Goal: Task Accomplishment & Management: Use online tool/utility

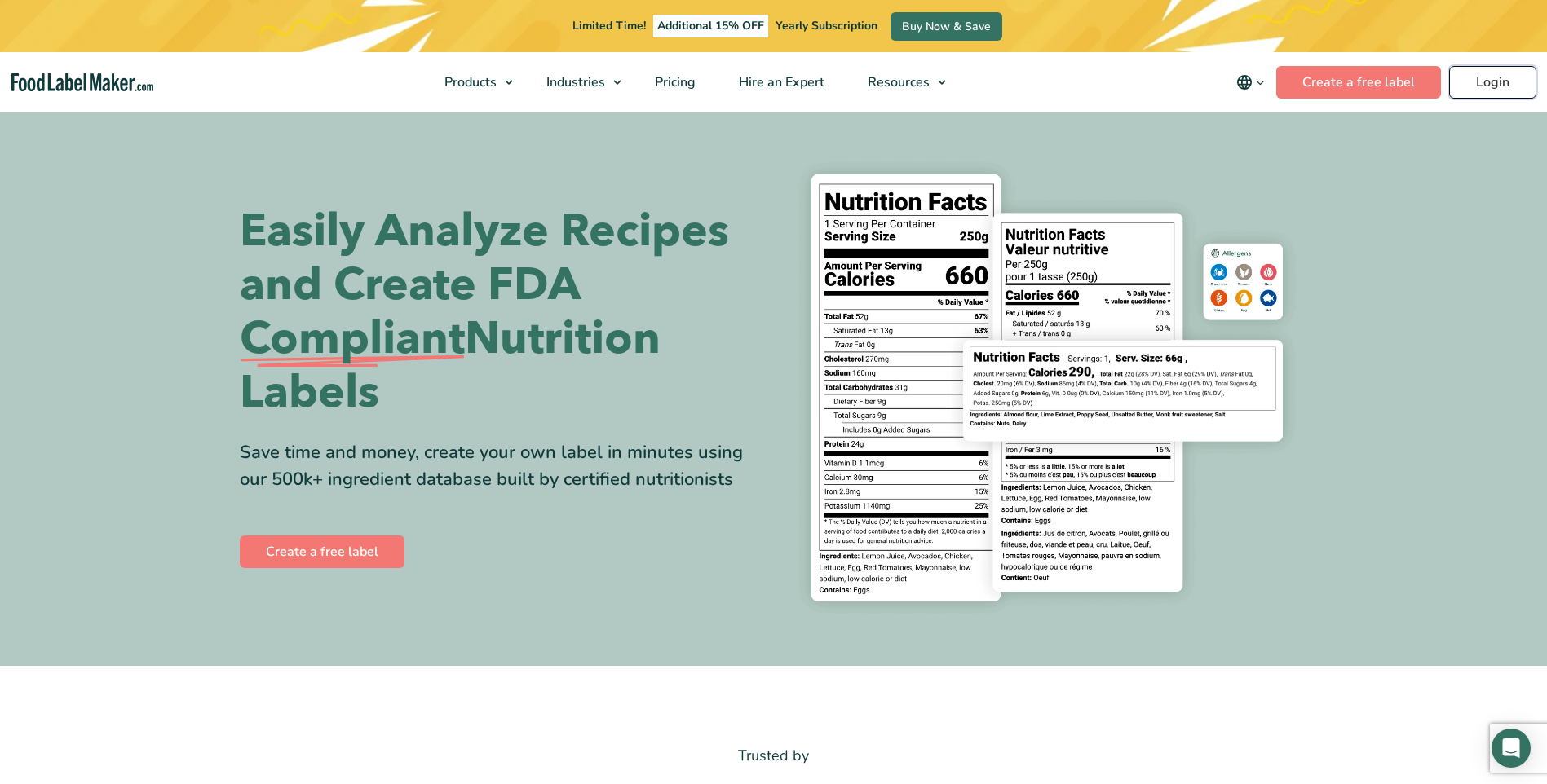
drag, startPoint x: 0, startPoint y: 0, endPoint x: 1502, endPoint y: 86, distance: 1504.5
click at [1502, 86] on link "Login" at bounding box center [1493, 82] width 87 height 33
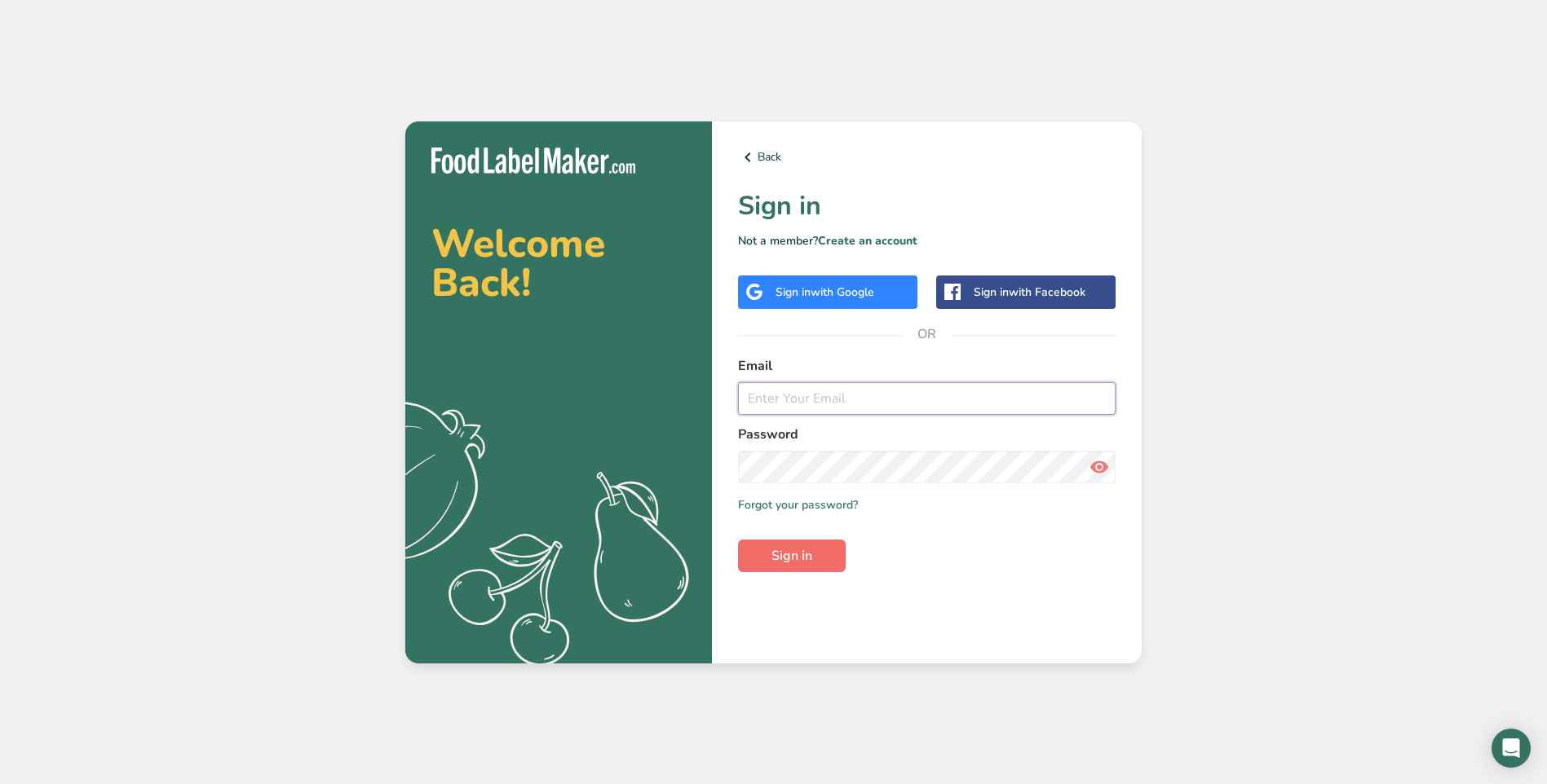
type input "rhonda.griese@ambarygardens.com"
click at [802, 557] on span "Sign in" at bounding box center [791, 556] width 40 height 20
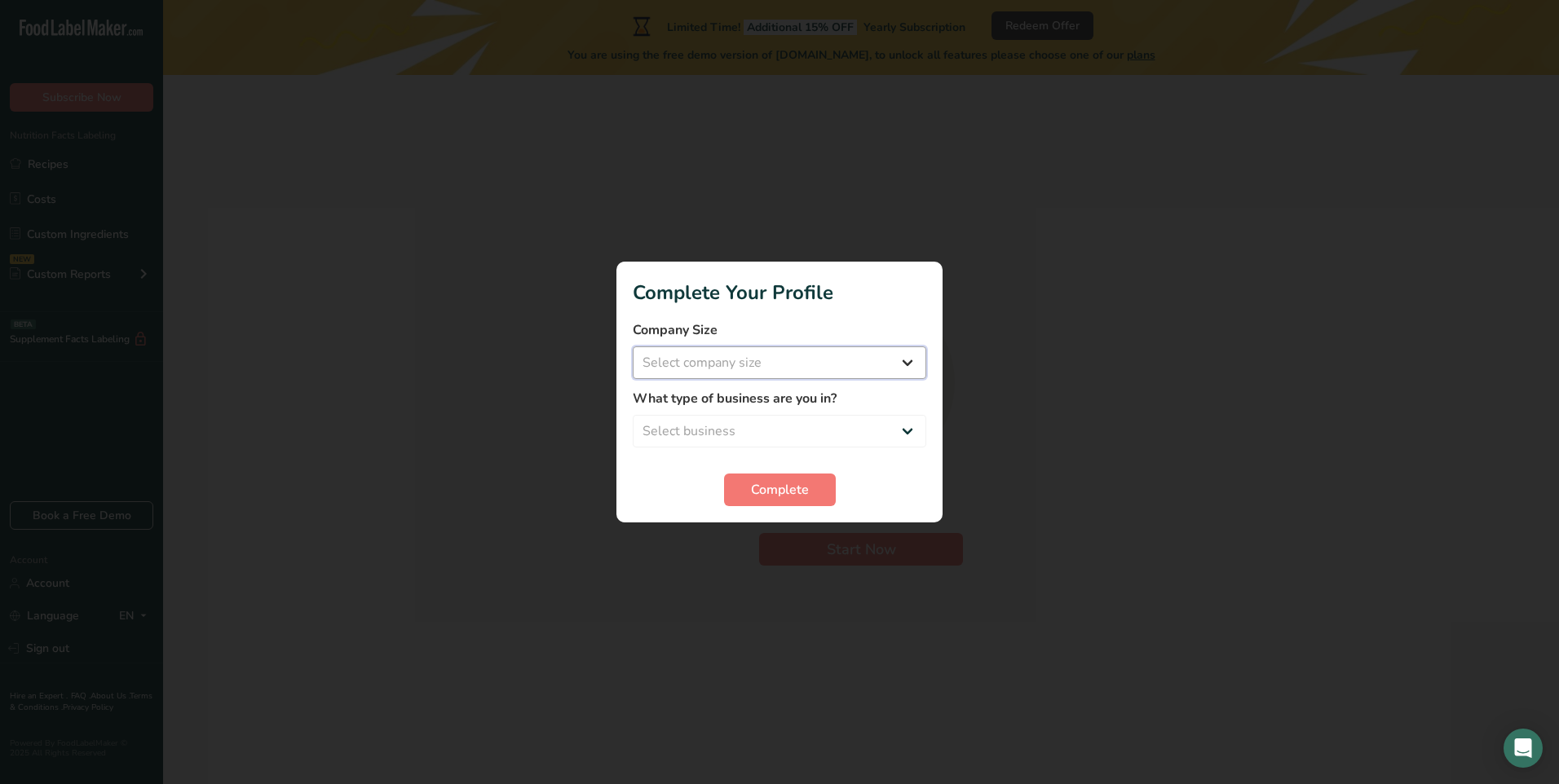
click at [908, 367] on select "Select company size Fewer than 10 Employees 10 to 50 Employees 51 to 500 Employ…" at bounding box center [780, 362] width 294 height 33
click at [1124, 367] on div at bounding box center [780, 392] width 1559 height 784
click at [986, 286] on div at bounding box center [780, 392] width 1559 height 784
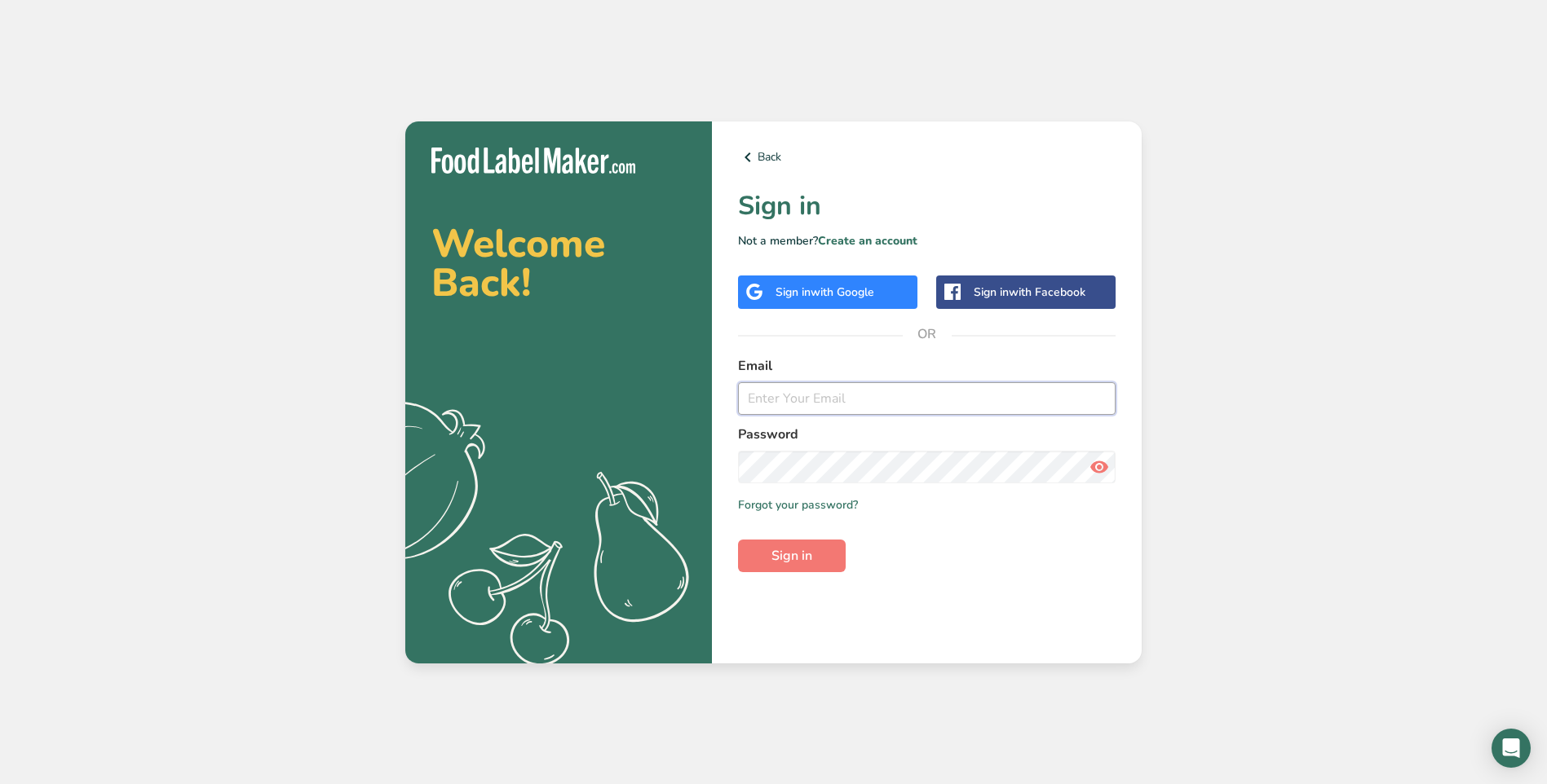
type input "rhonda.griese@ambarygardens.com"
drag, startPoint x: 826, startPoint y: 399, endPoint x: 675, endPoint y: 399, distance: 151.0
click at [675, 399] on section "Welcome Back! .a{fill:#f5f3ed;} Back Sign in Not a member? Create an account Si…" at bounding box center [774, 392] width 736 height 542
click at [1085, 429] on label "Password" at bounding box center [927, 434] width 378 height 20
click at [1103, 461] on icon at bounding box center [1099, 467] width 20 height 29
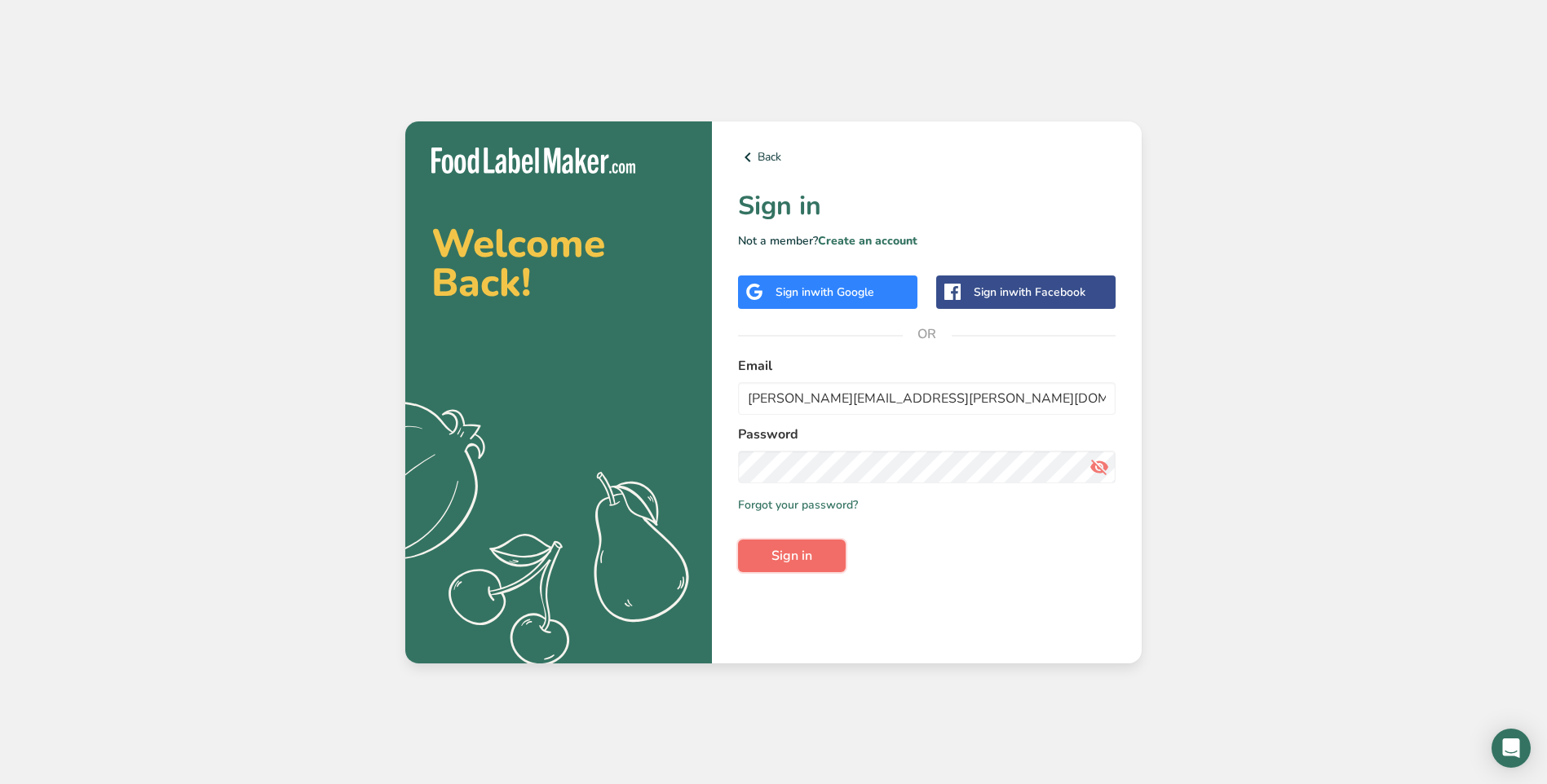
click at [802, 558] on span "Sign in" at bounding box center [791, 556] width 40 height 20
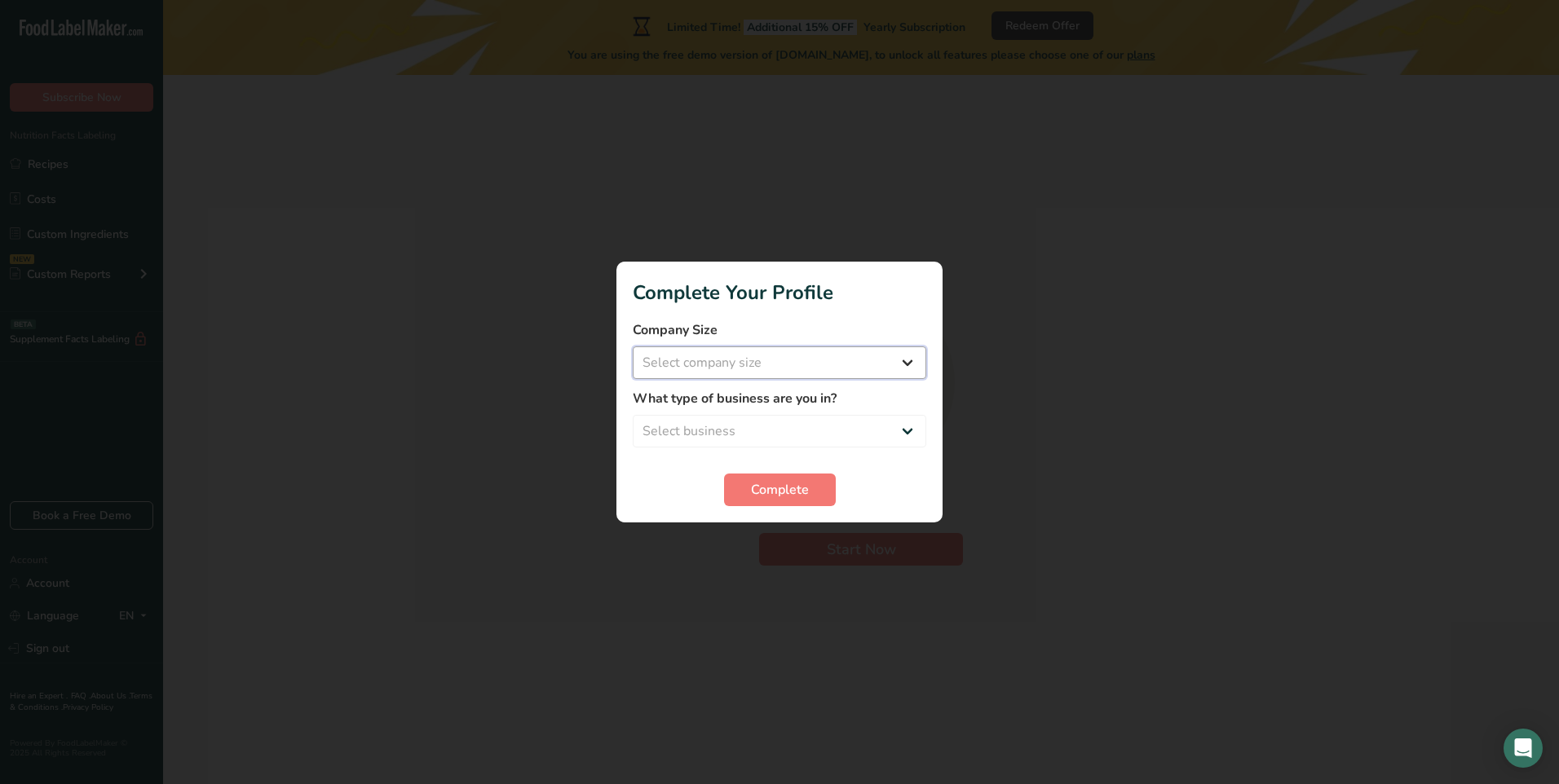
click at [890, 367] on select "Select company size Fewer than 10 Employees 10 to 50 Employees 51 to 500 Employ…" at bounding box center [780, 362] width 294 height 33
select select "2"
click at [633, 346] on select "Select company size Fewer than 10 Employees 10 to 50 Employees 51 to 500 Employ…" at bounding box center [780, 362] width 294 height 33
click at [762, 429] on select "Select business Packaged Food Manufacturer Restaurant & Cafe Bakery Meal Plans …" at bounding box center [780, 431] width 294 height 33
select select "1"
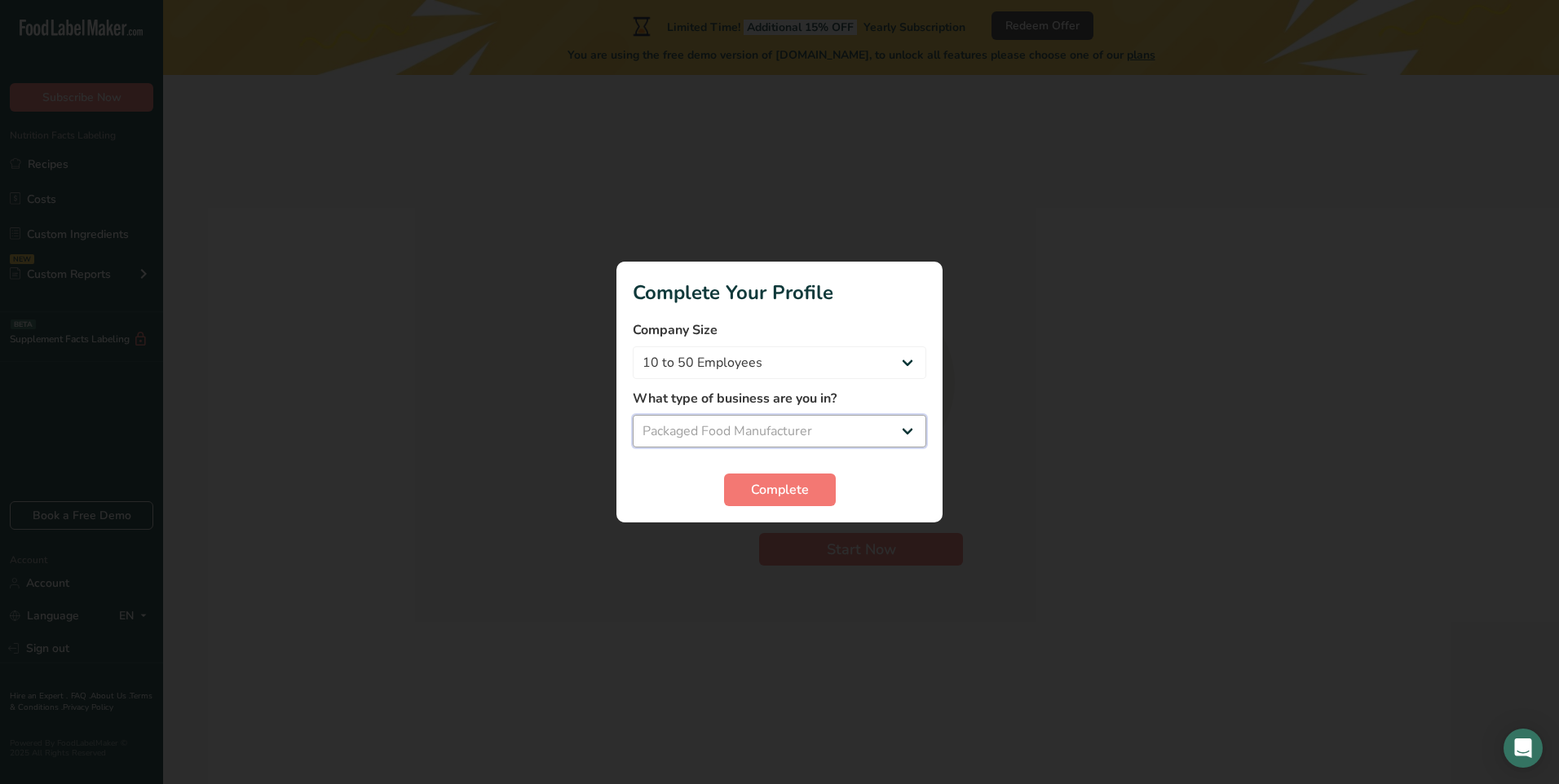
click at [633, 415] on select "Select business Packaged Food Manufacturer Restaurant & Cafe Bakery Meal Plans …" at bounding box center [780, 431] width 294 height 33
click at [779, 494] on span "Complete" at bounding box center [780, 489] width 58 height 20
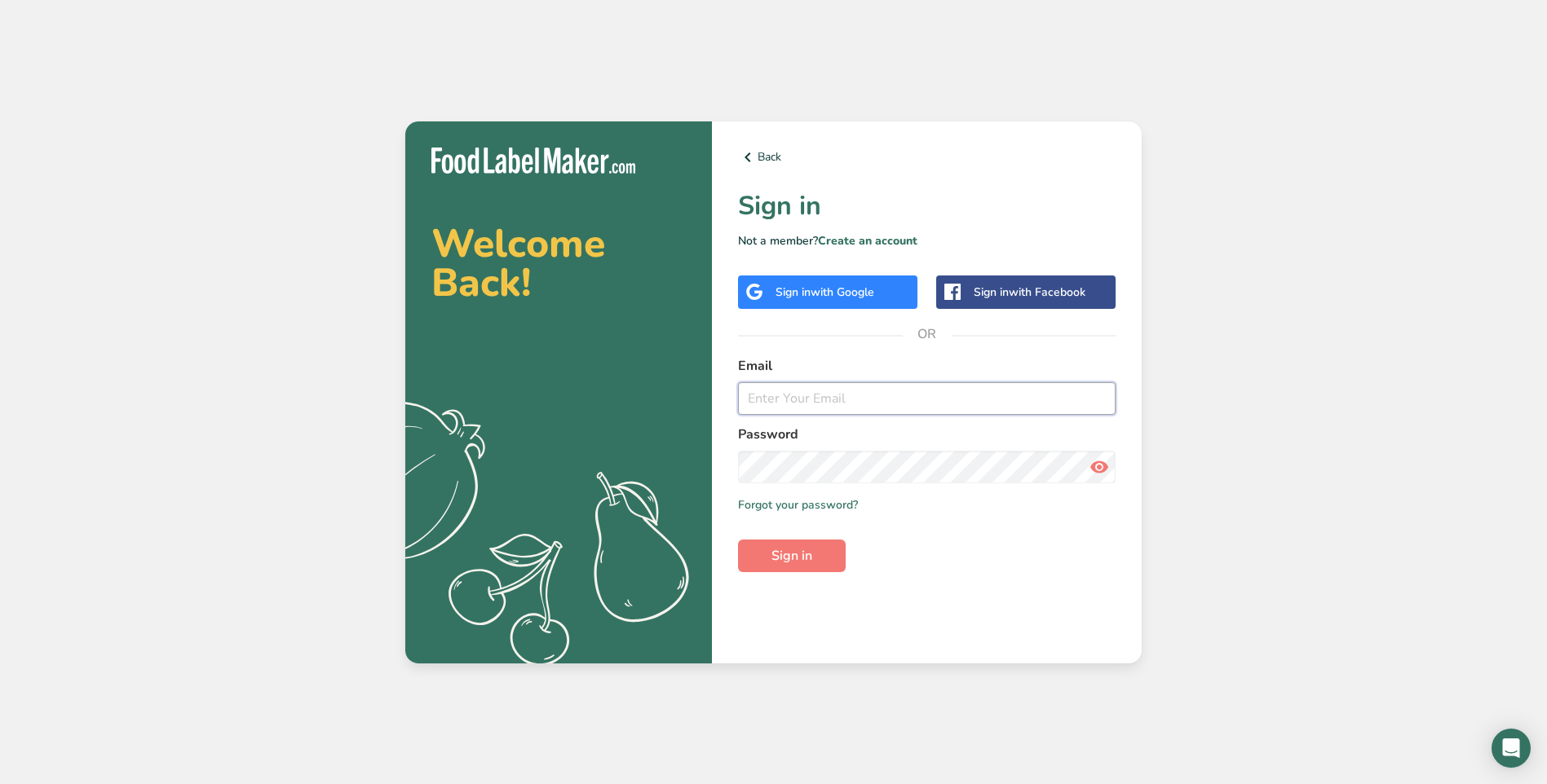
type input "rhonda.griese@ambarygardens.com"
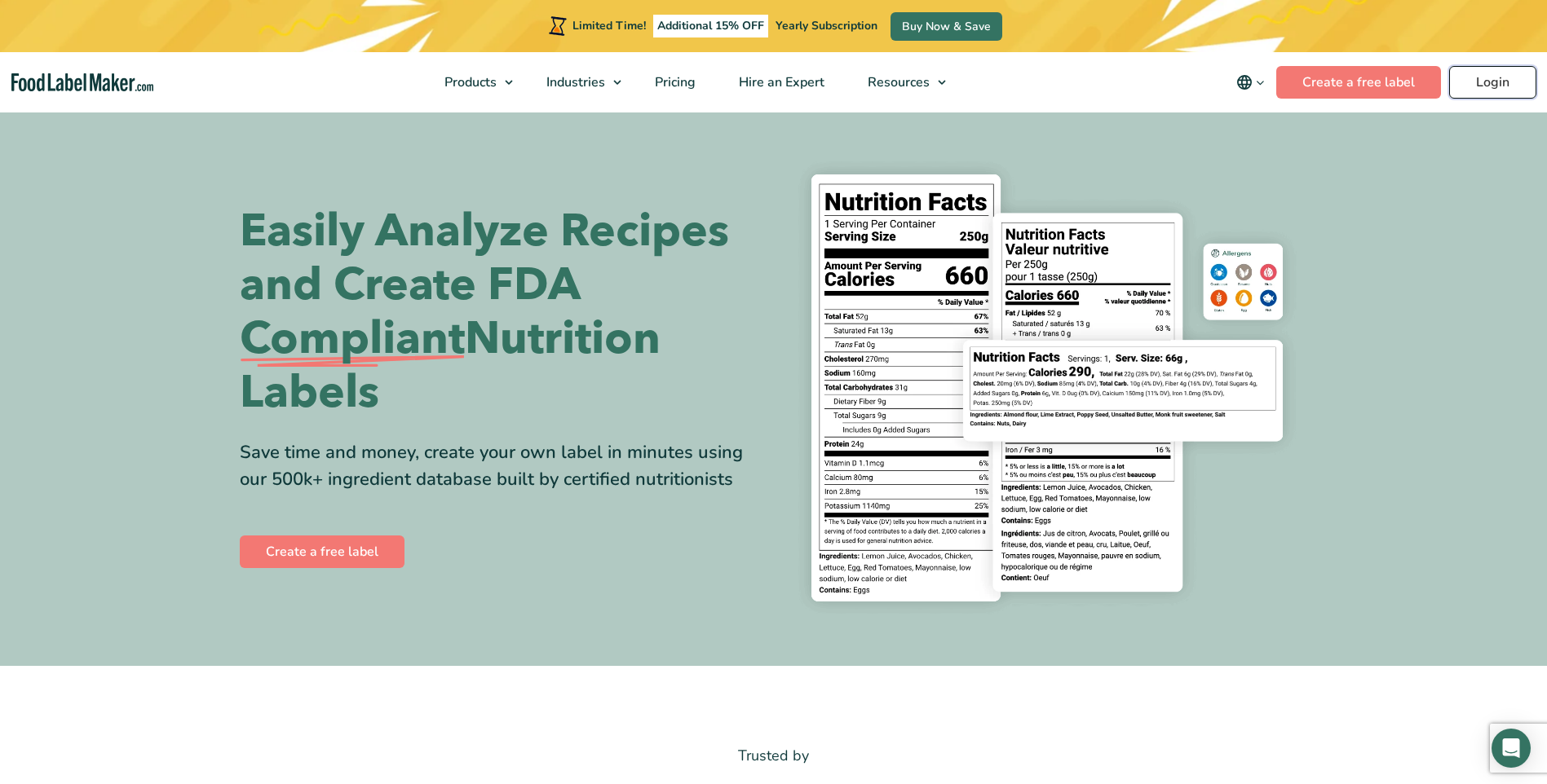
click at [1504, 79] on link "Login" at bounding box center [1493, 82] width 87 height 33
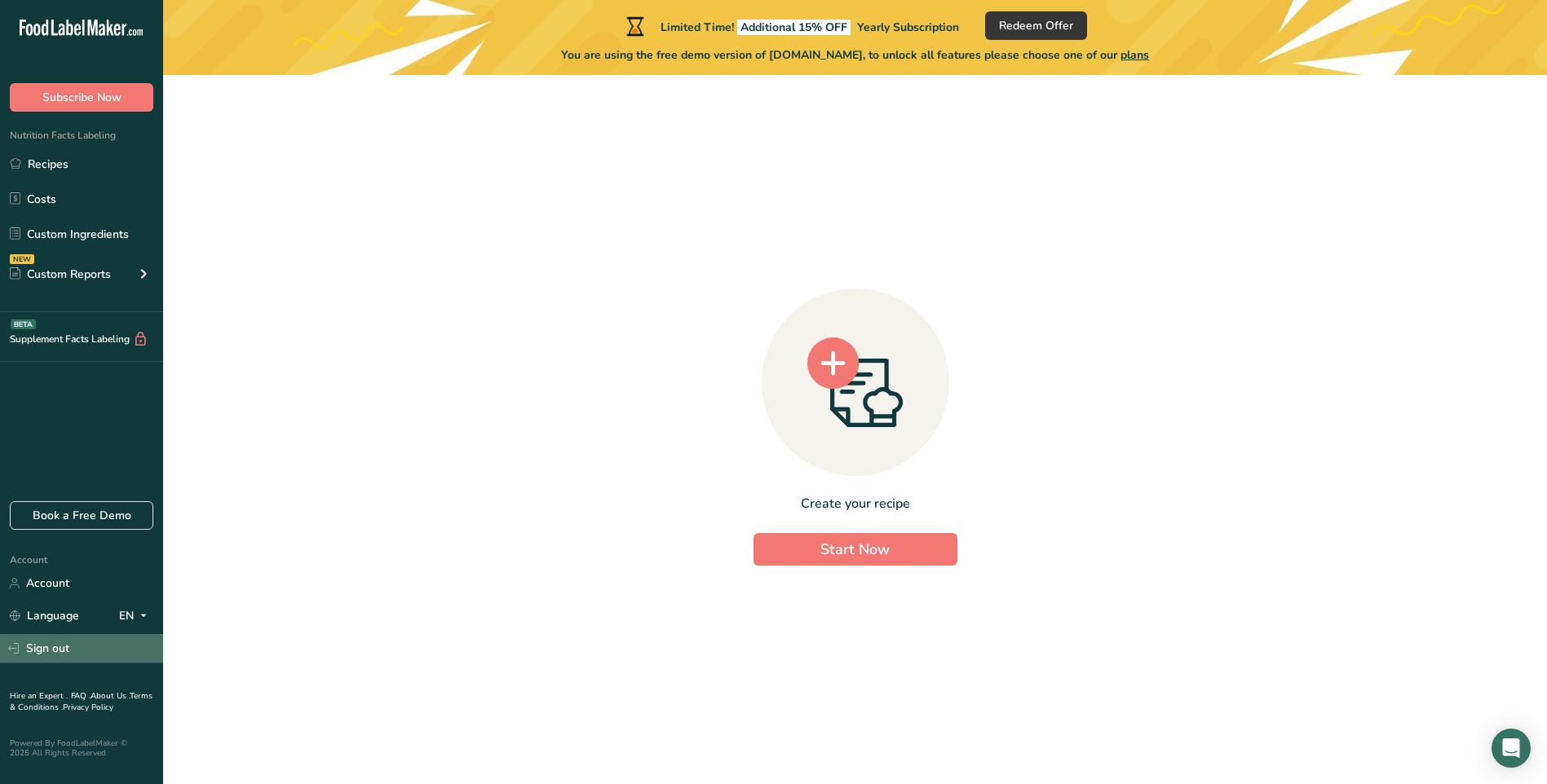
click at [47, 650] on link "Sign out" at bounding box center [82, 649] width 163 height 28
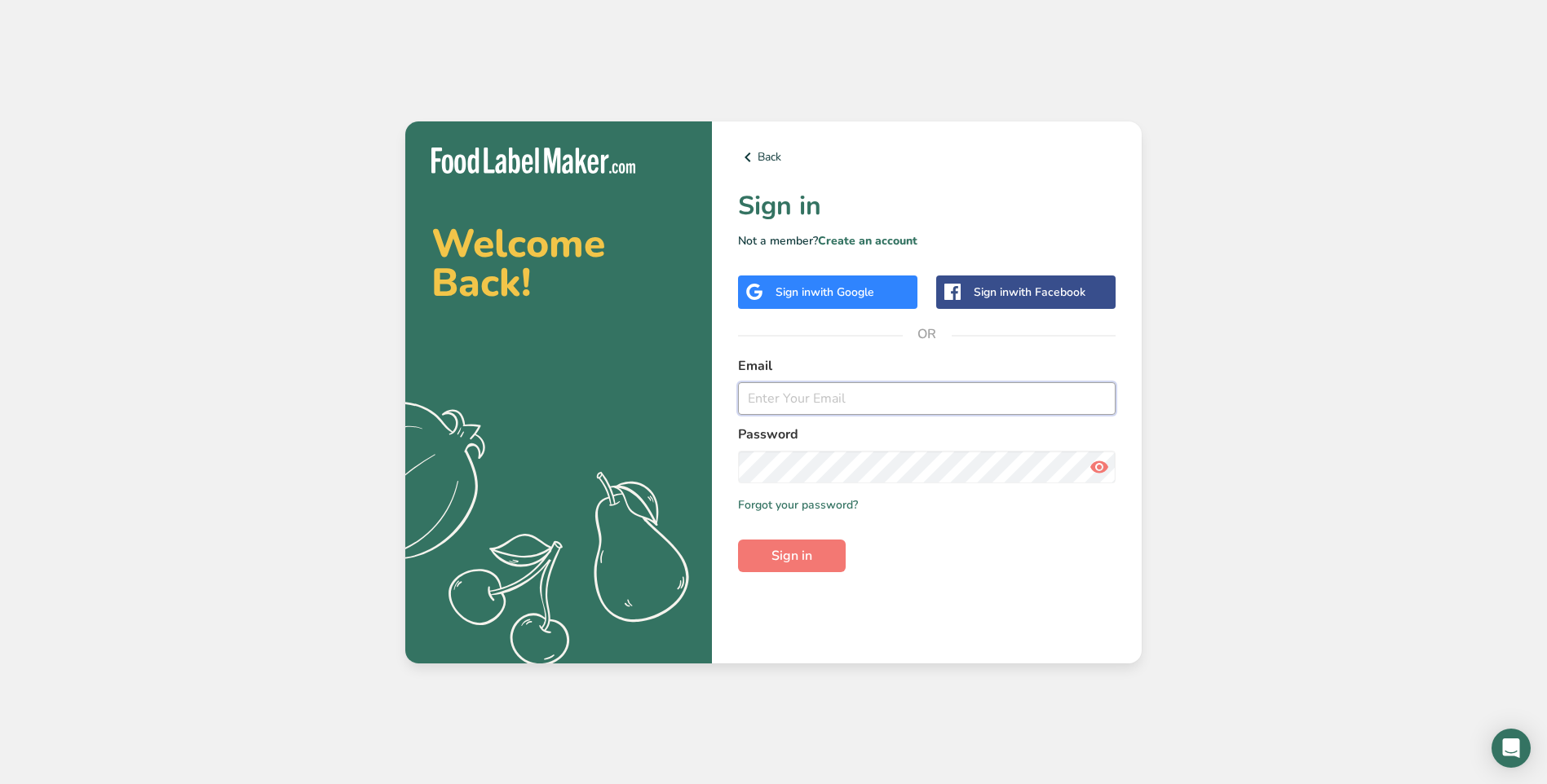
type input "rhonda.griese@ambarygardens.com"
drag, startPoint x: 814, startPoint y: 398, endPoint x: 655, endPoint y: 415, distance: 159.9
click at [655, 415] on section "Welcome Back! .a{fill:#f5f3ed;} Back Sign in Not a member? Create an account Si…" at bounding box center [774, 392] width 736 height 542
drag, startPoint x: 982, startPoint y: 401, endPoint x: 631, endPoint y: 411, distance: 351.1
click at [631, 411] on section "Welcome Back! .a{fill:#f5f3ed;} Back Sign in Not a member? Create an account Si…" at bounding box center [774, 392] width 736 height 542
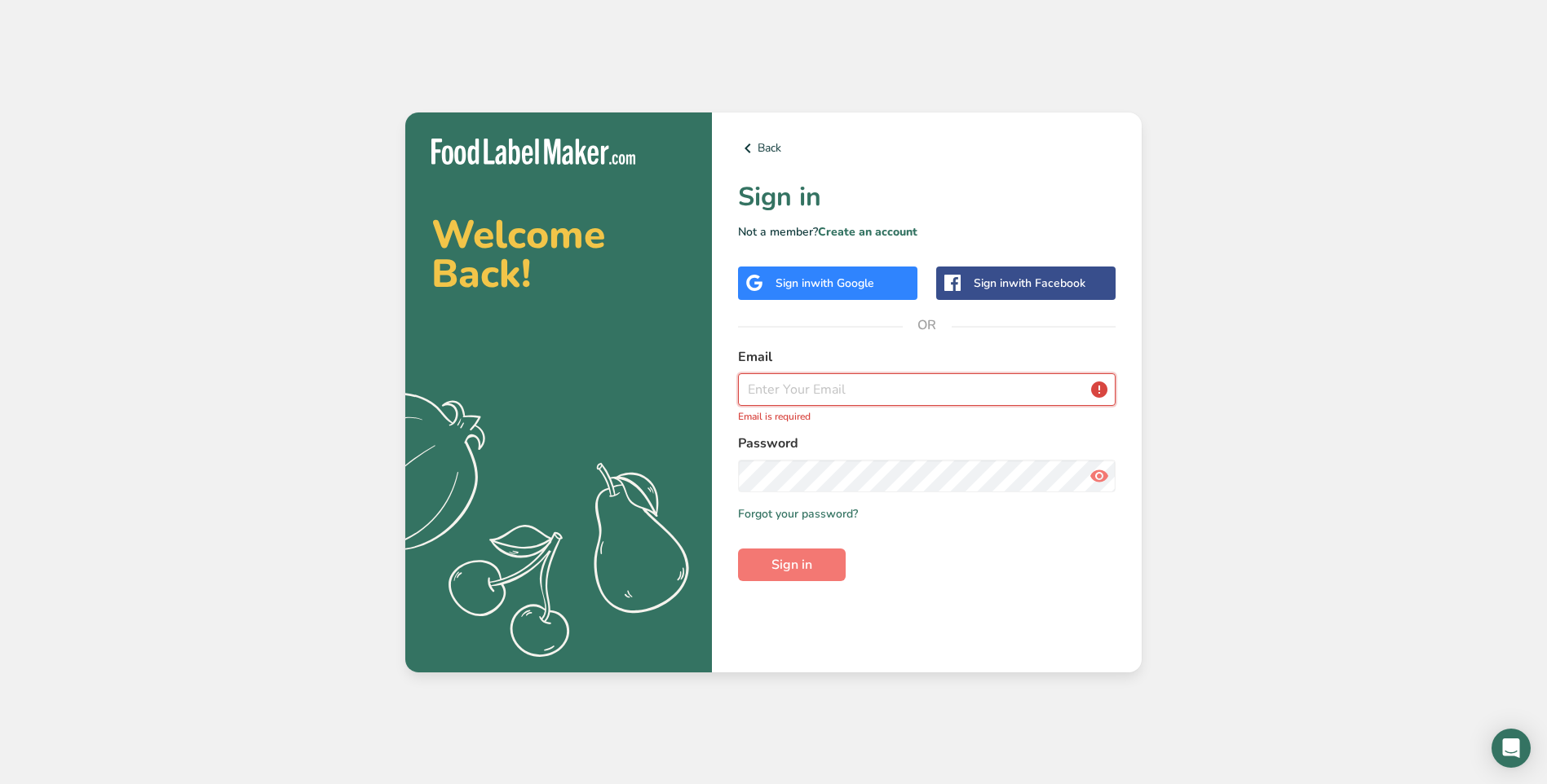
paste input "accounting@ambarygardens.com"
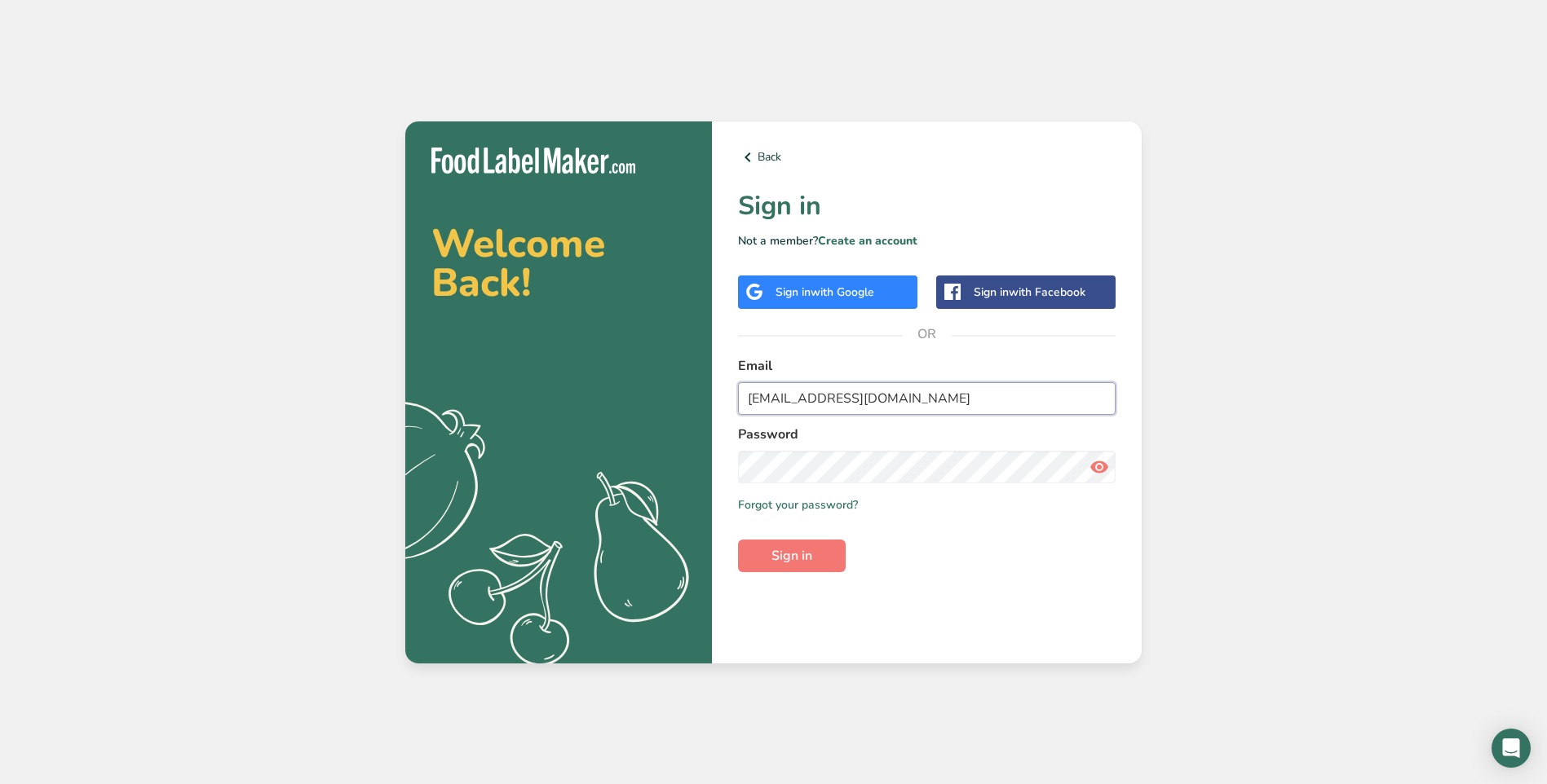
type input "accounting@ambarygardens.com"
click at [1075, 431] on label "Password" at bounding box center [927, 434] width 378 height 20
click at [563, 462] on section "Welcome Back! .a{fill:#f5f3ed;} Back Sign in Not a member? Create an account Si…" at bounding box center [774, 392] width 736 height 542
click at [1032, 654] on div "Back Sign in Not a member? Create an account Sign in with Google Sign in with F…" at bounding box center [927, 392] width 430 height 542
click at [1092, 467] on icon at bounding box center [1099, 467] width 20 height 29
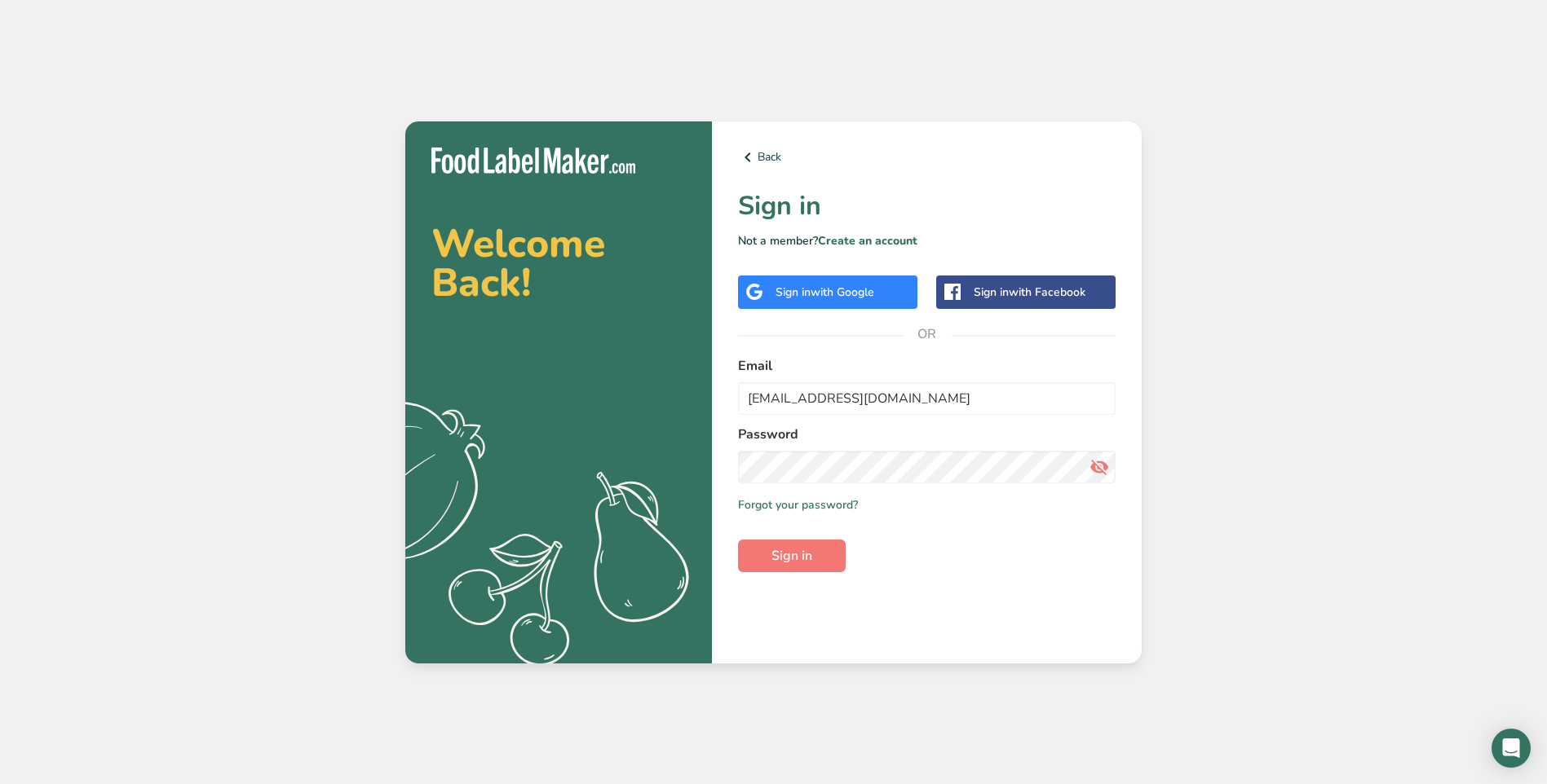
click at [1092, 467] on icon at bounding box center [1099, 467] width 20 height 29
click at [781, 566] on button "Sign in" at bounding box center [792, 556] width 108 height 33
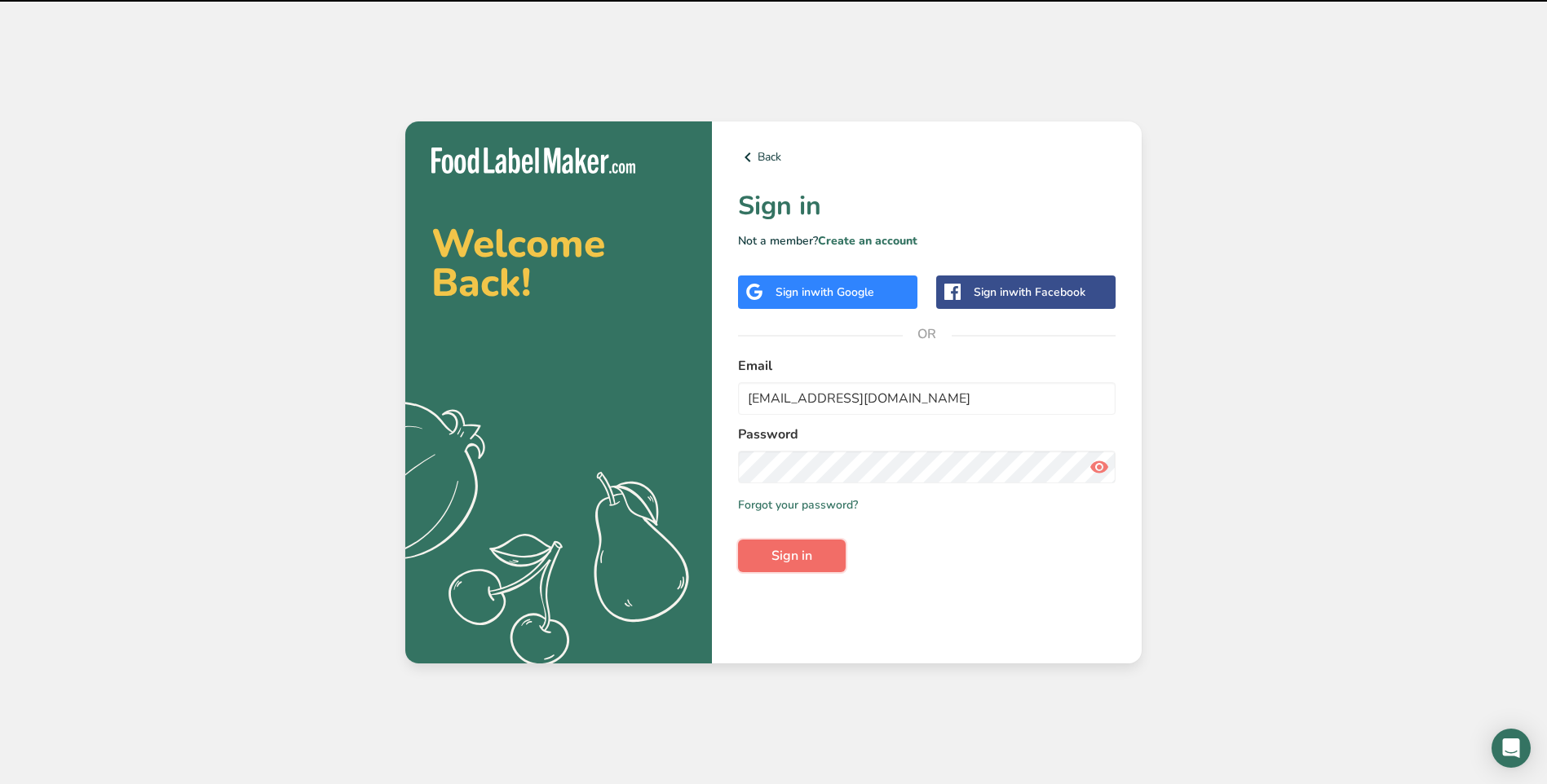
click at [796, 548] on span "Sign in" at bounding box center [791, 556] width 40 height 20
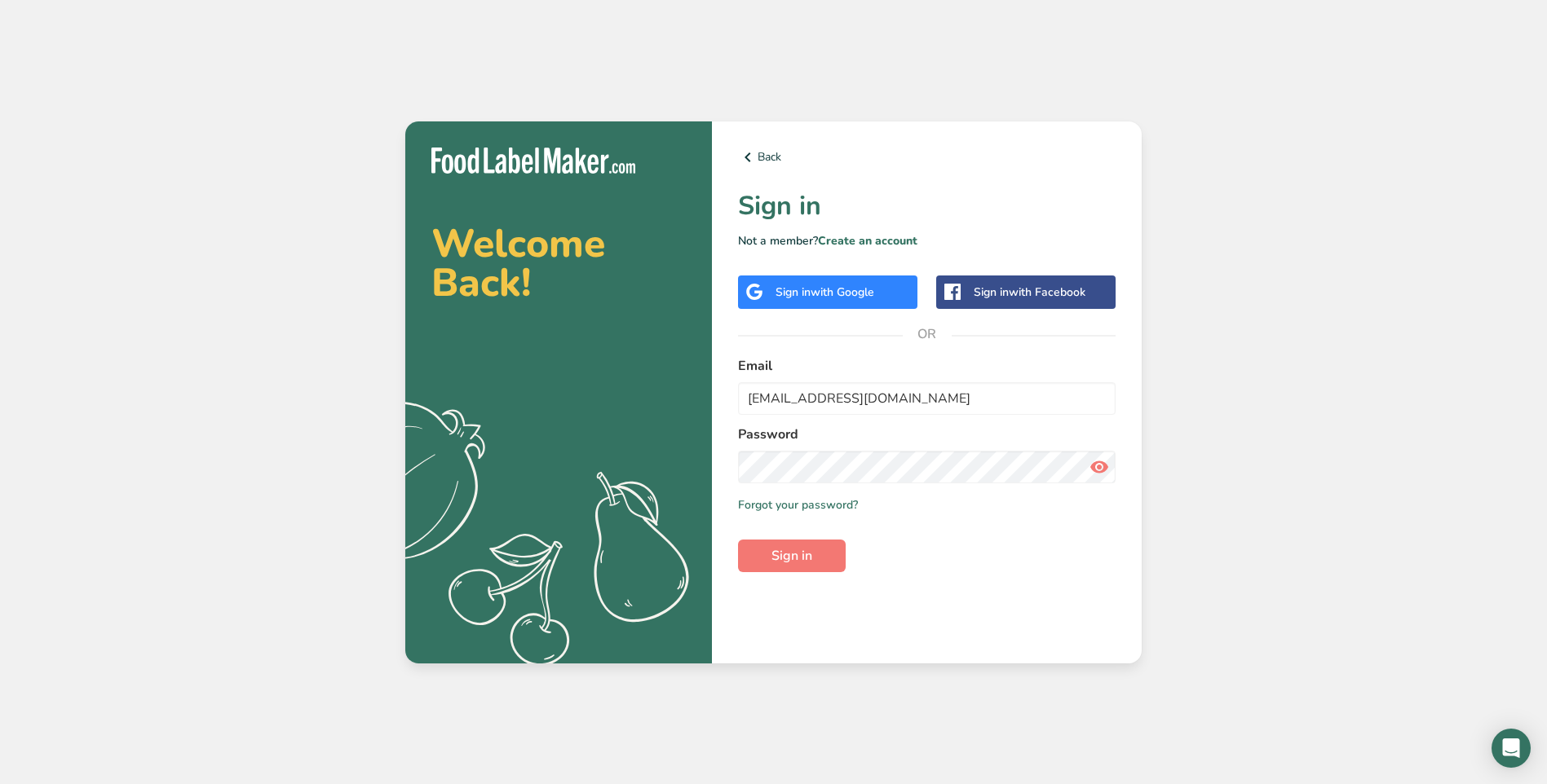
click at [1099, 465] on icon at bounding box center [1099, 467] width 20 height 29
click at [1061, 530] on form "Email accounting@ambarygardens.com Password Remember me Forgot your password? S…" at bounding box center [927, 464] width 378 height 216
drag, startPoint x: 821, startPoint y: 554, endPoint x: 807, endPoint y: 574, distance: 24.4
click at [820, 555] on button "Sign in" at bounding box center [792, 556] width 108 height 33
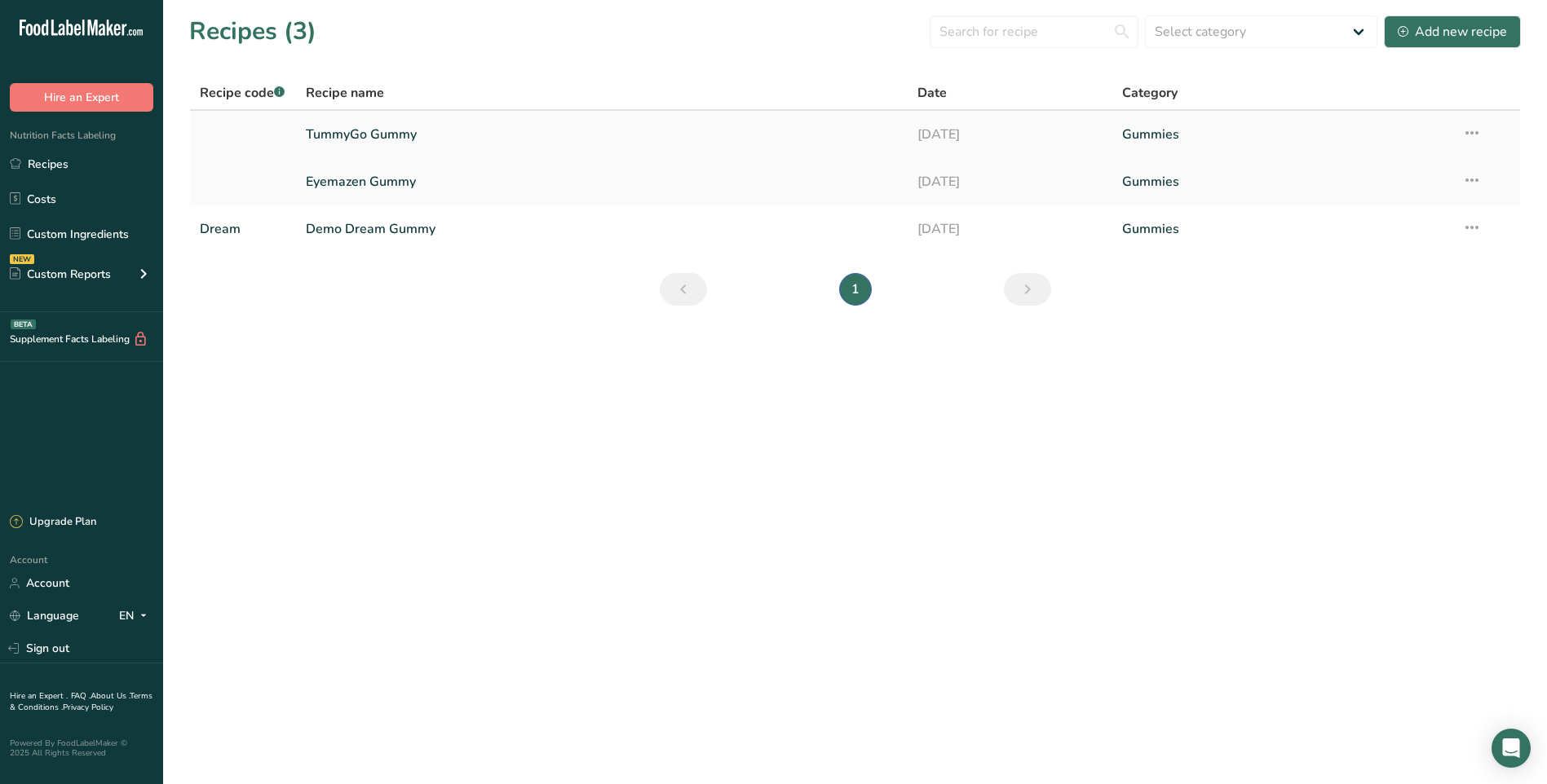
click at [460, 137] on link "TummyGo Gummy" at bounding box center [602, 134] width 593 height 34
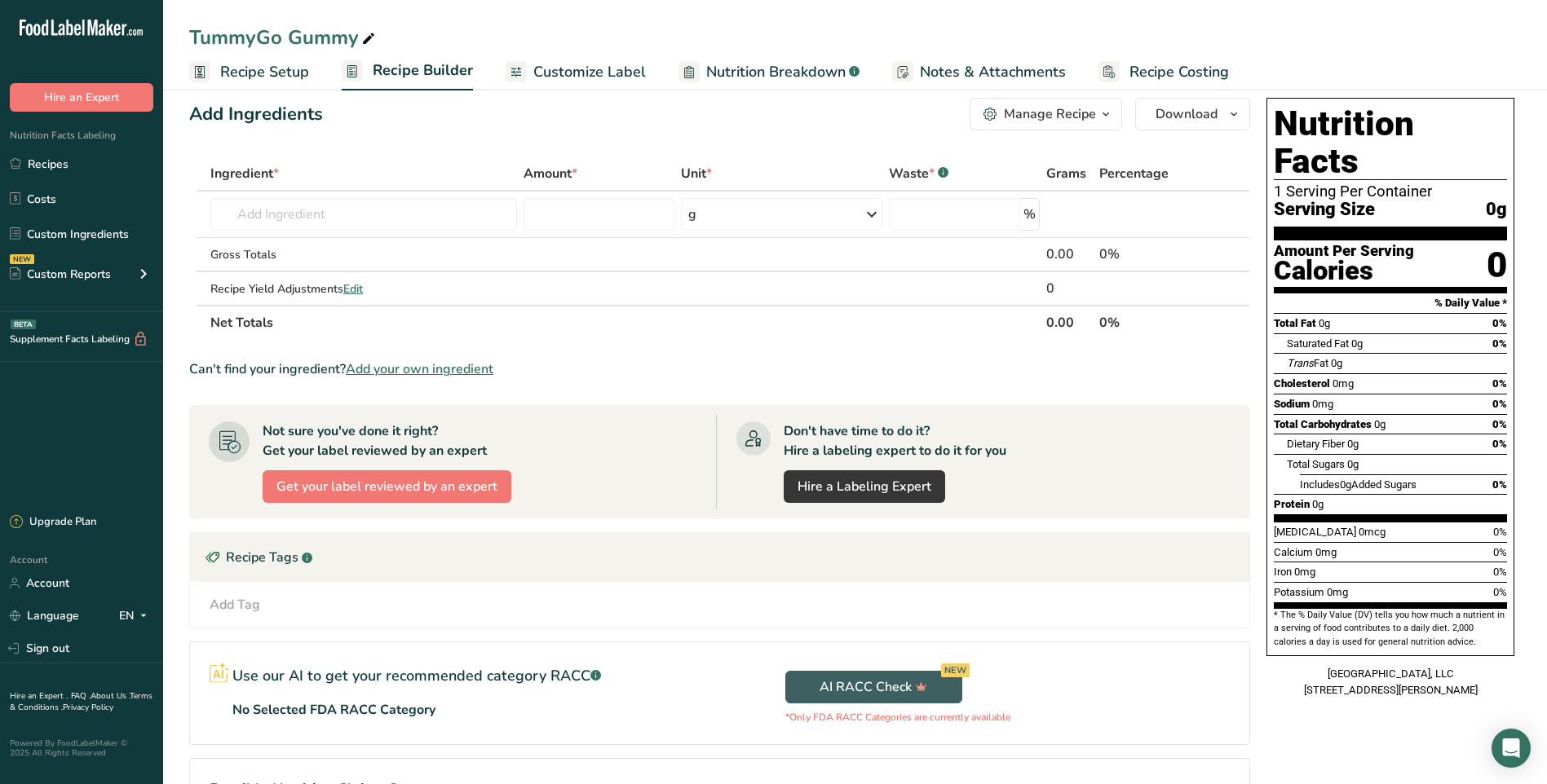
scroll to position [134, 0]
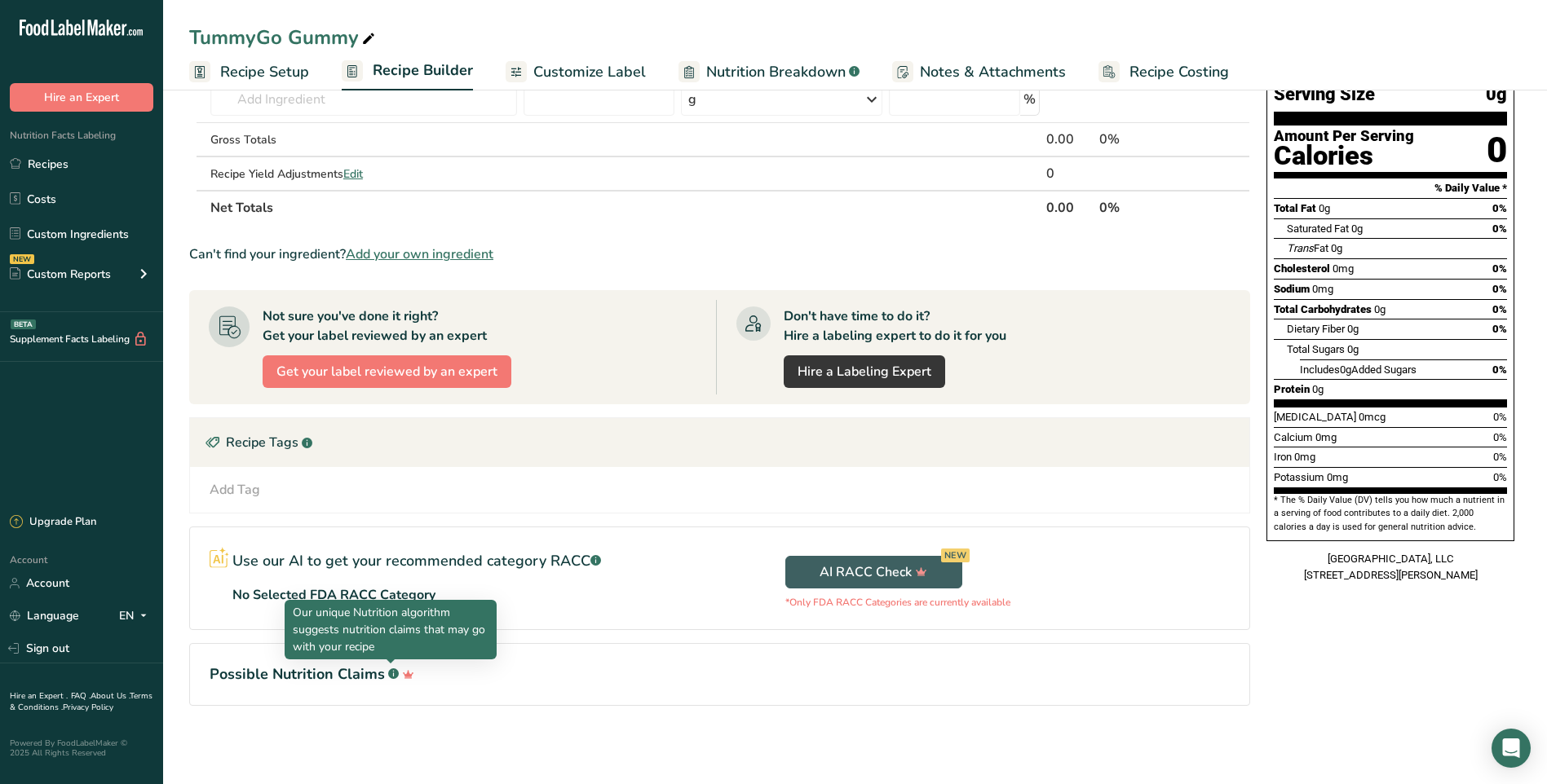
click at [394, 674] on rect at bounding box center [393, 673] width 10 height 10
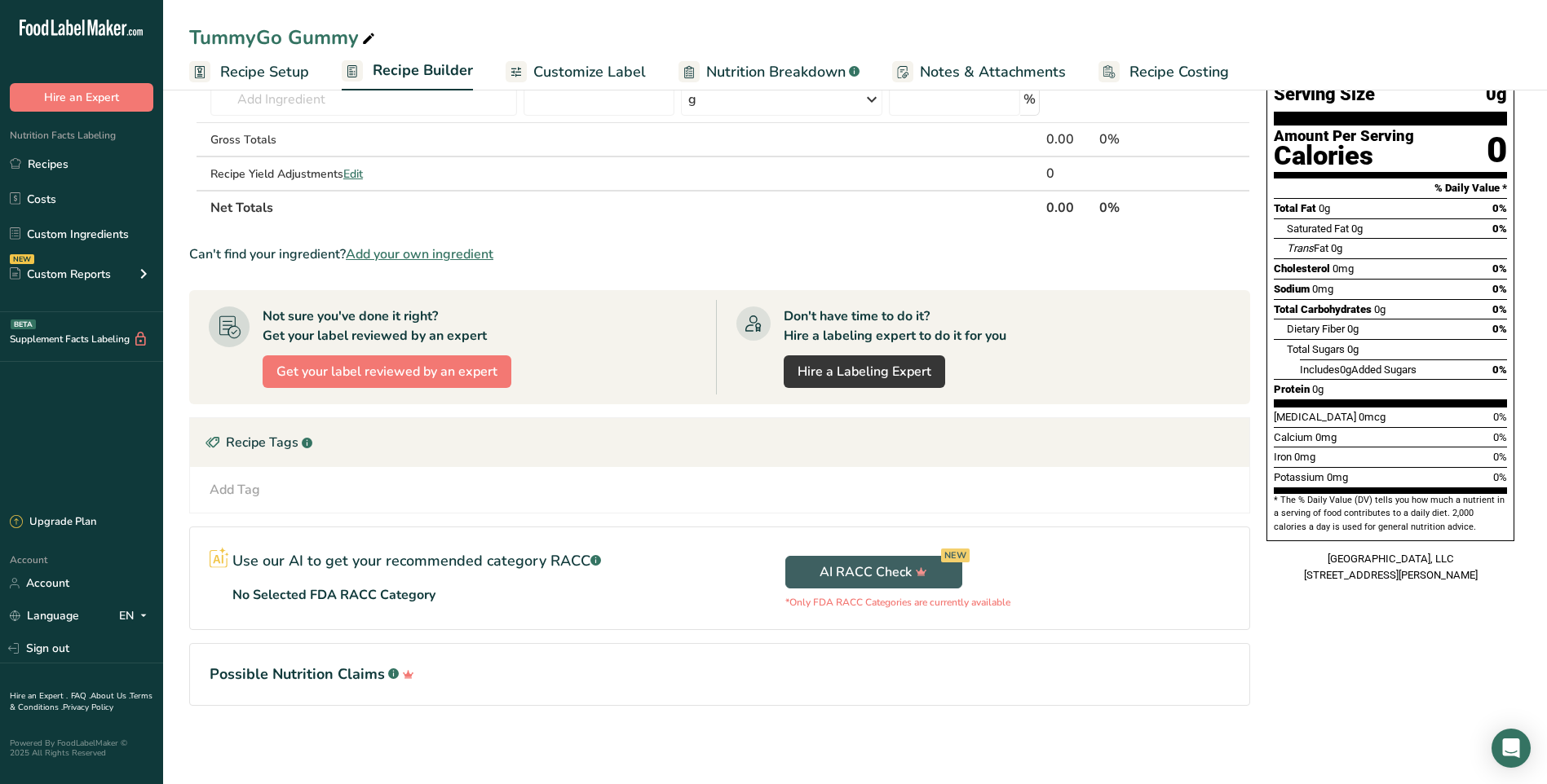
click at [394, 674] on rect at bounding box center [393, 673] width 10 height 10
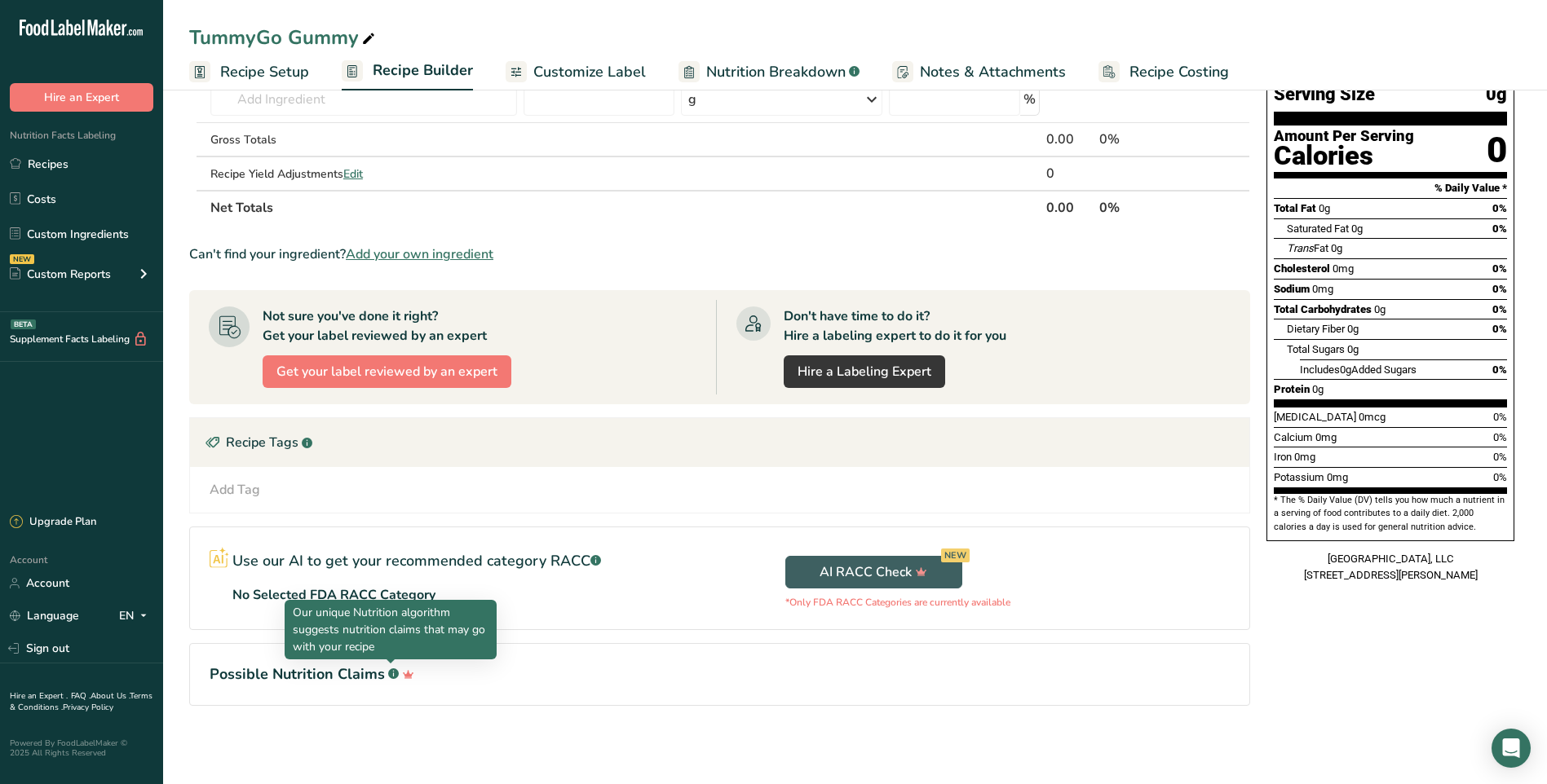
click at [394, 674] on rect at bounding box center [393, 673] width 10 height 10
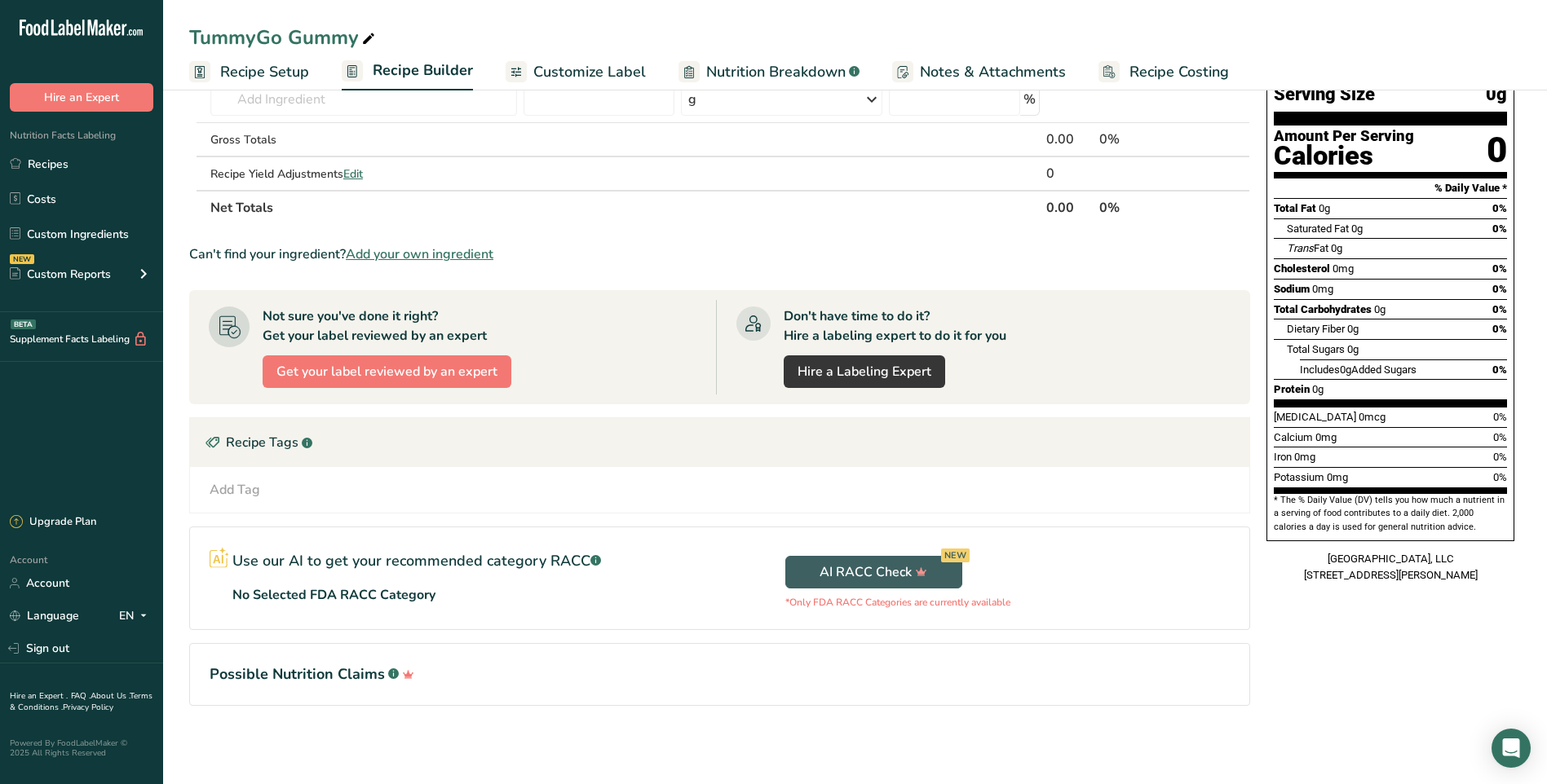
scroll to position [0, 0]
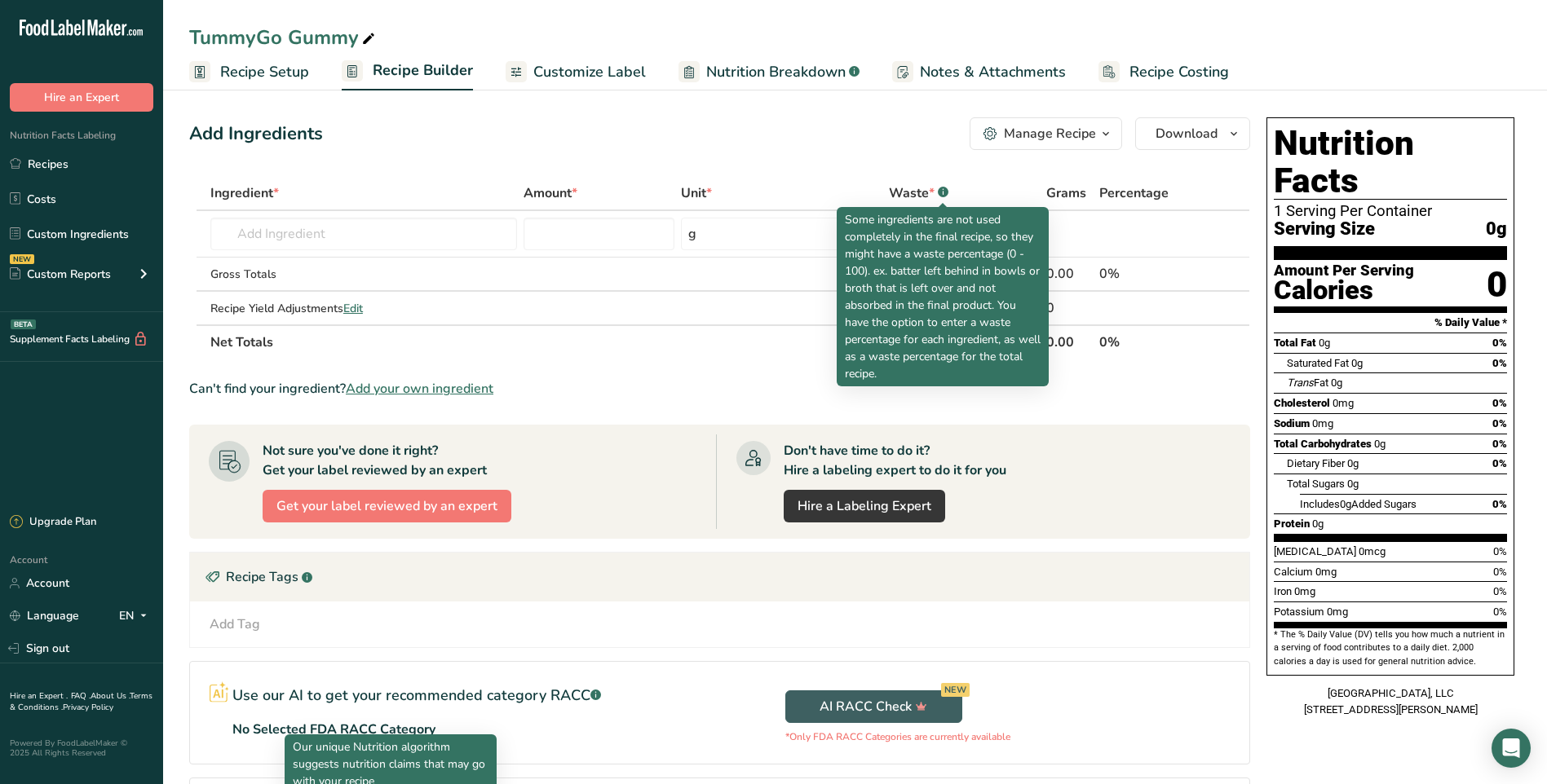
click at [942, 187] on icon ".a-a{fill:#347362;}.b-a{fill:#fff;}" at bounding box center [943, 192] width 10 height 10
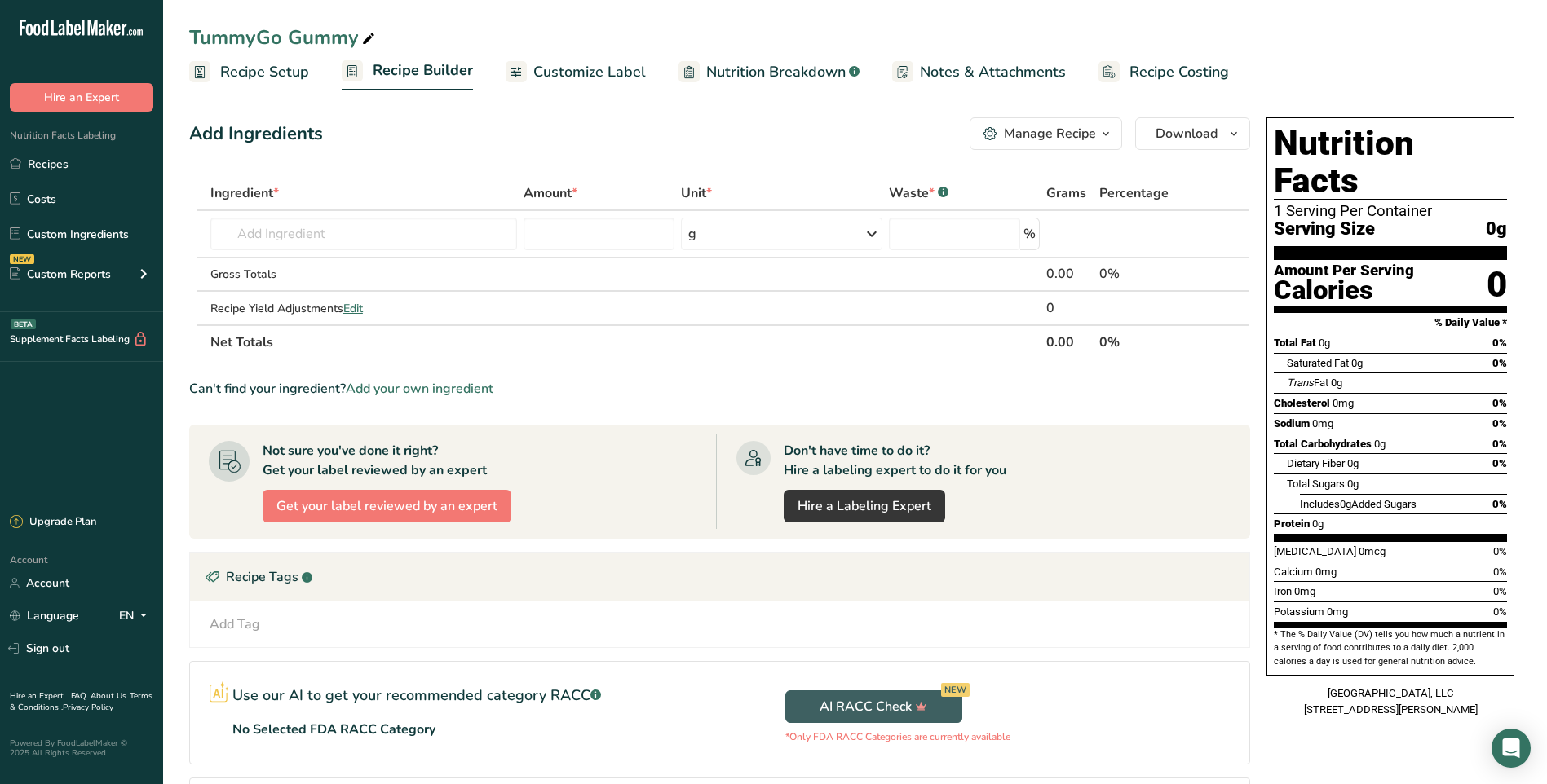
click at [946, 187] on icon ".a-a{fill:#347362;}.b-a{fill:#fff;}" at bounding box center [943, 192] width 10 height 10
click at [920, 154] on div "Add Ingredients Manage Recipe Delete Recipe Duplicate Recipe Scale Recipe Save …" at bounding box center [724, 501] width 1071 height 782
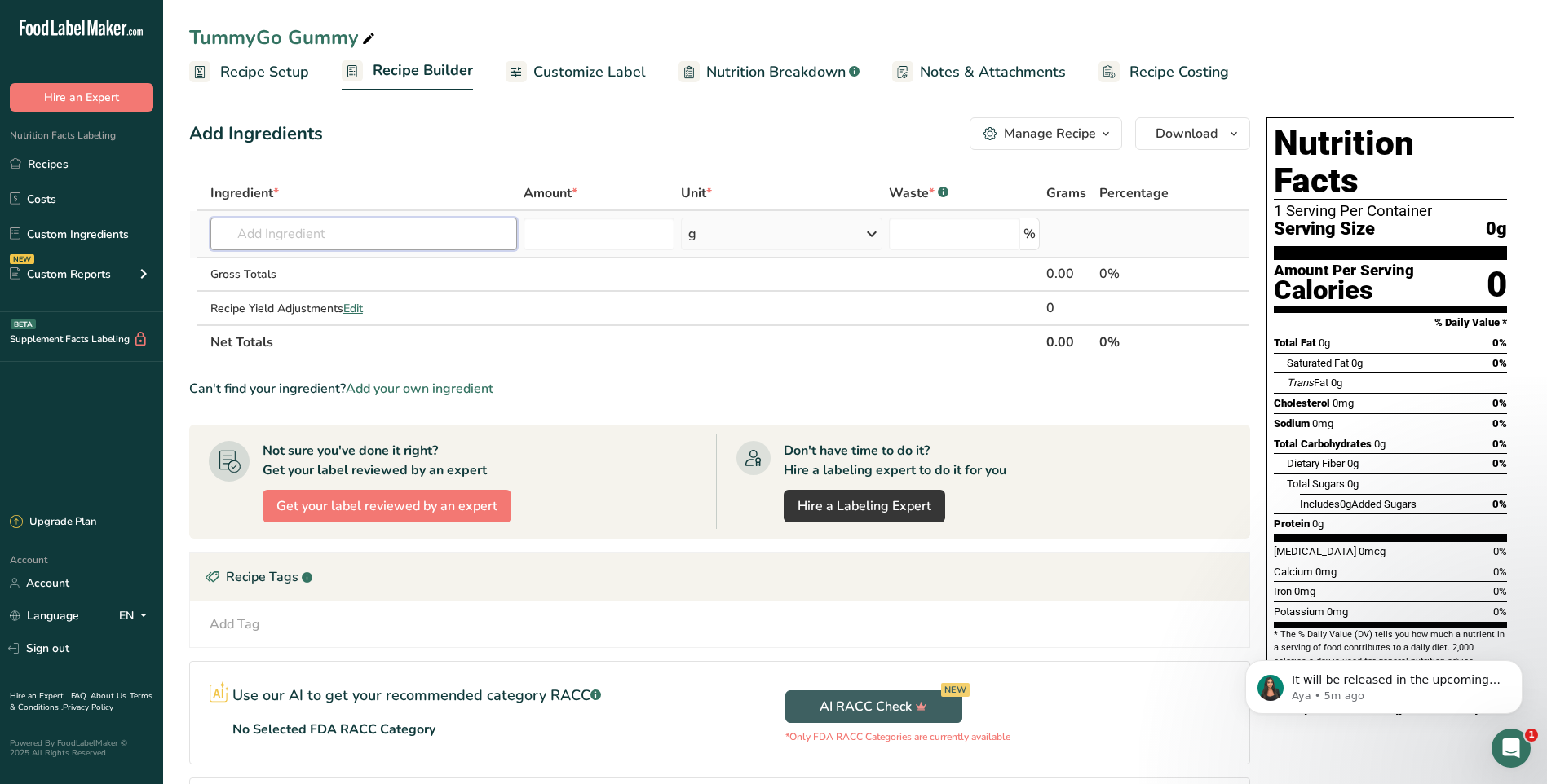
click at [437, 232] on input "text" at bounding box center [364, 234] width 306 height 33
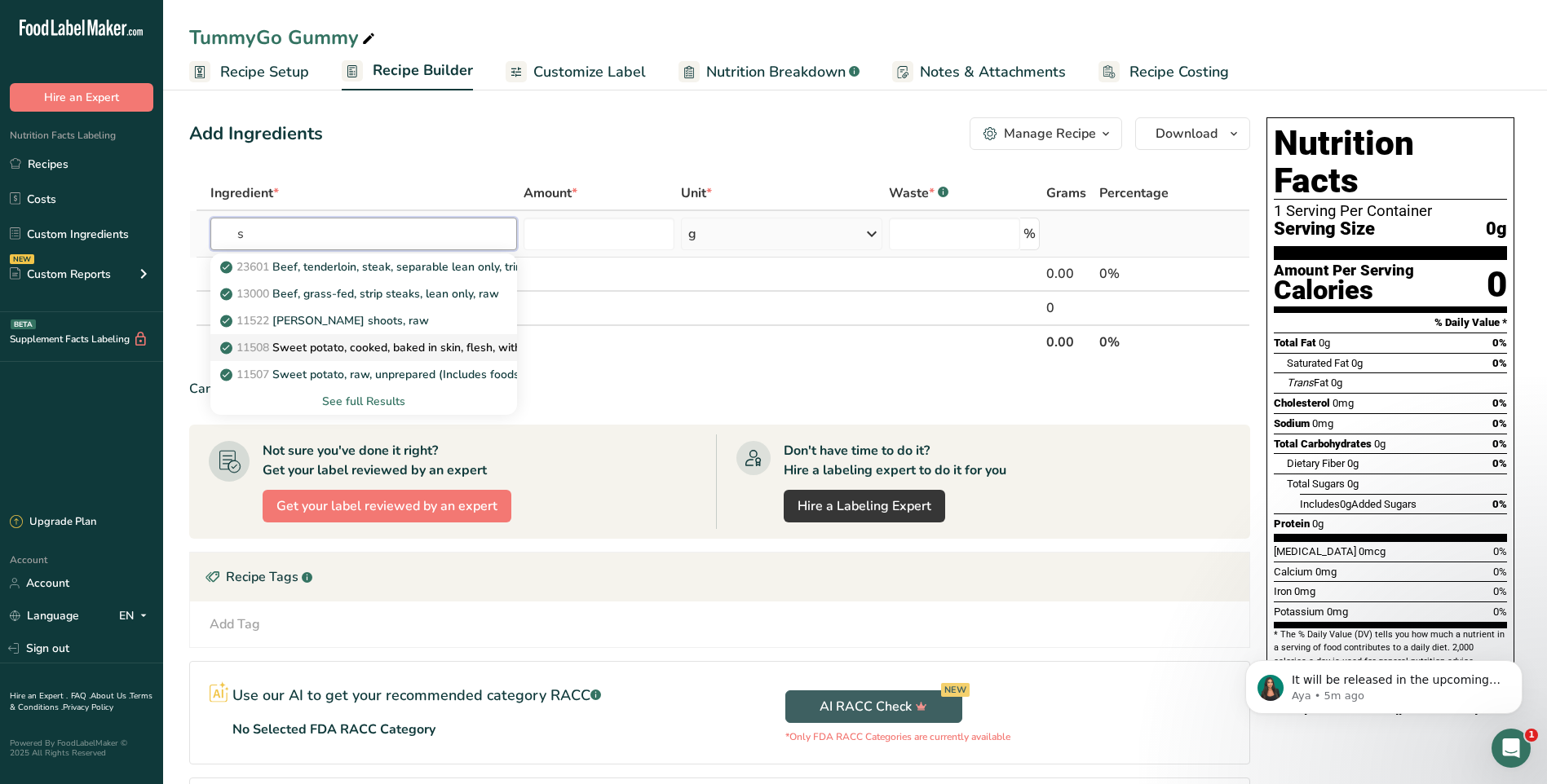
type input "s"
click at [480, 347] on p "11508 Sweet potato, cooked, baked in skin, flesh, without salt" at bounding box center [392, 347] width 337 height 17
type input "Sweet potato, cooked, baked in skin, flesh, without salt"
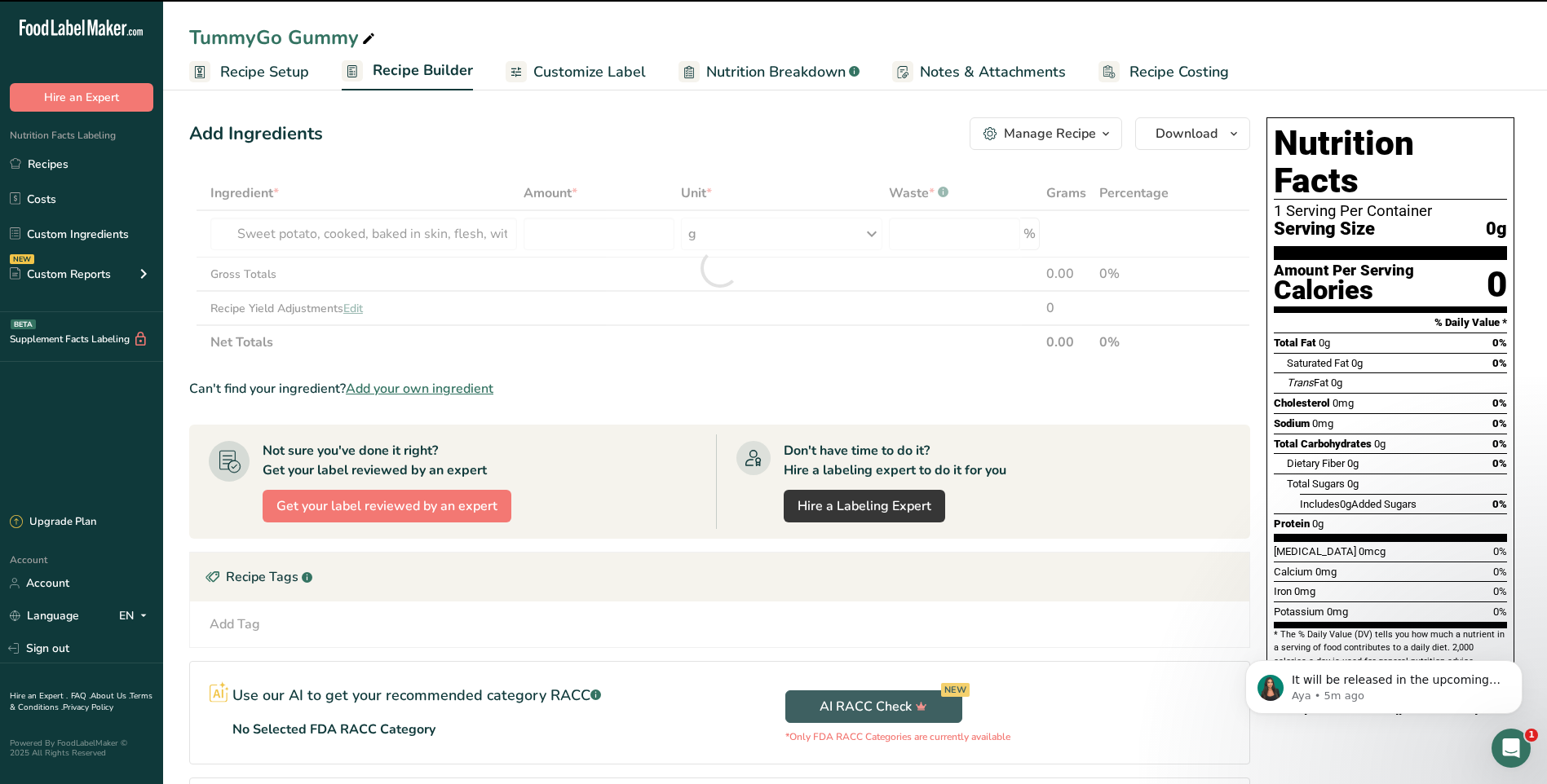
type input "0"
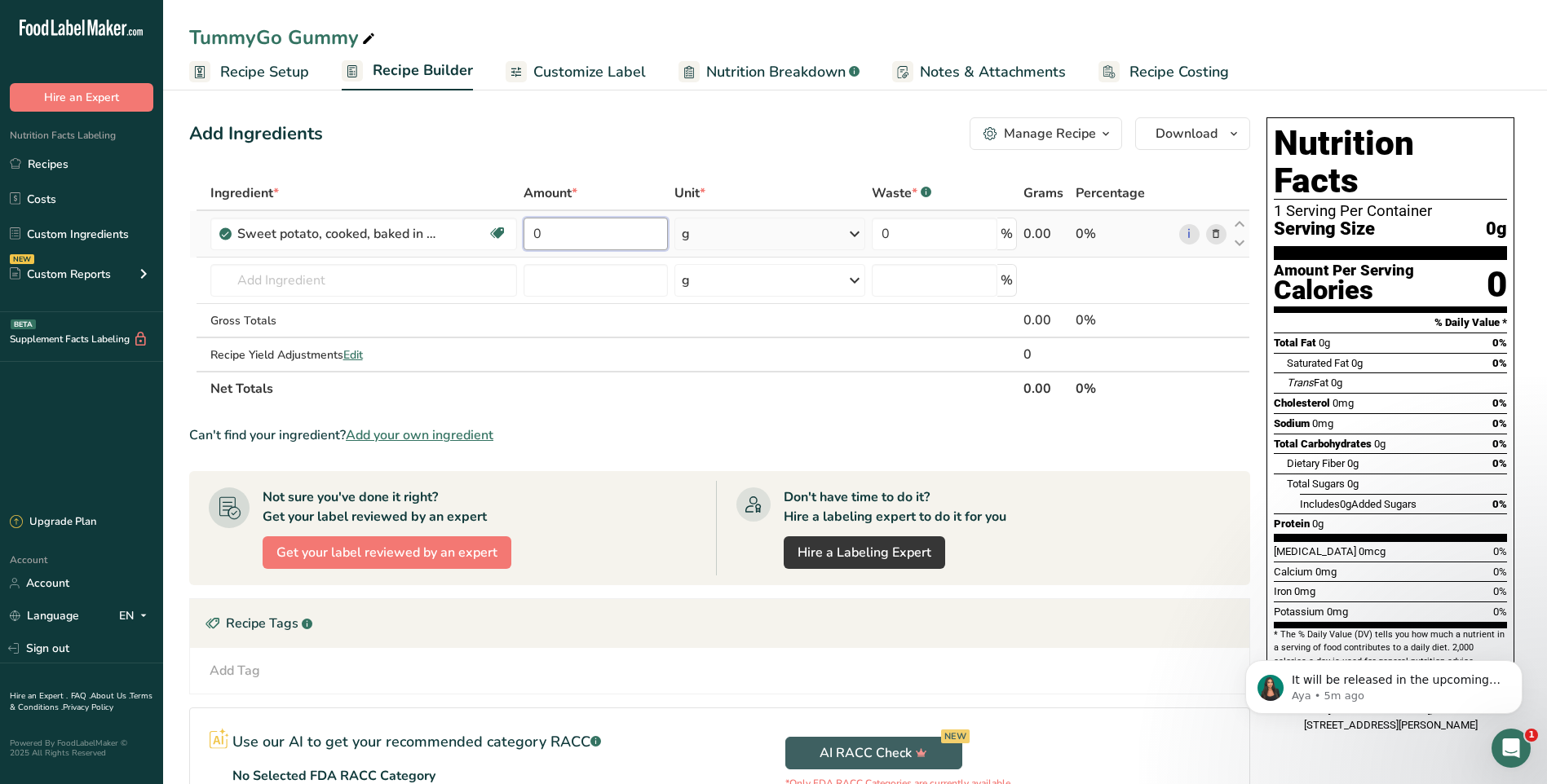
click at [559, 226] on input "0" at bounding box center [596, 234] width 145 height 33
type input "6"
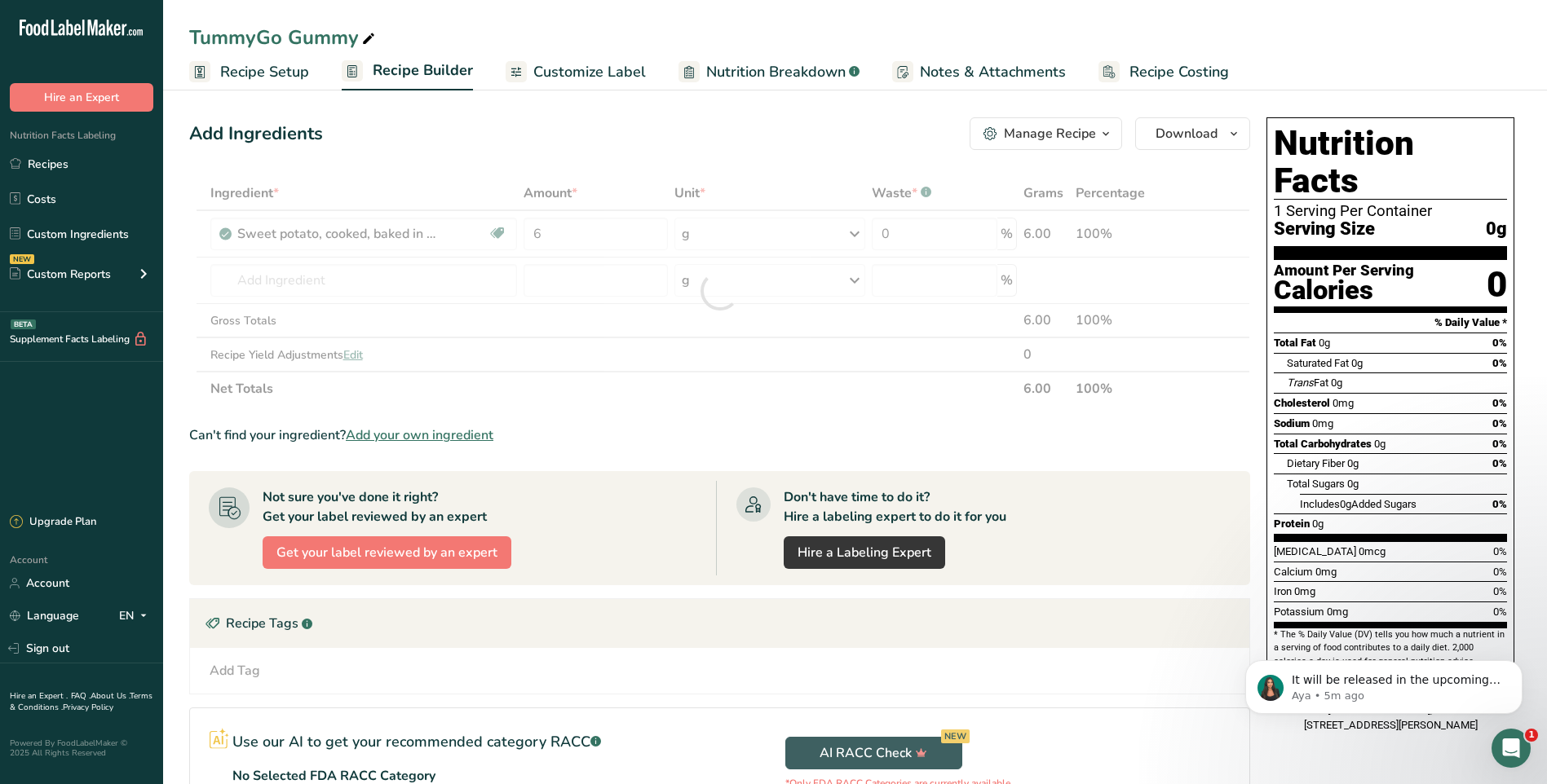
click at [766, 152] on div "Add Ingredients Manage Recipe Delete Recipe Duplicate Recipe Scale Recipe Save …" at bounding box center [724, 525] width 1071 height 828
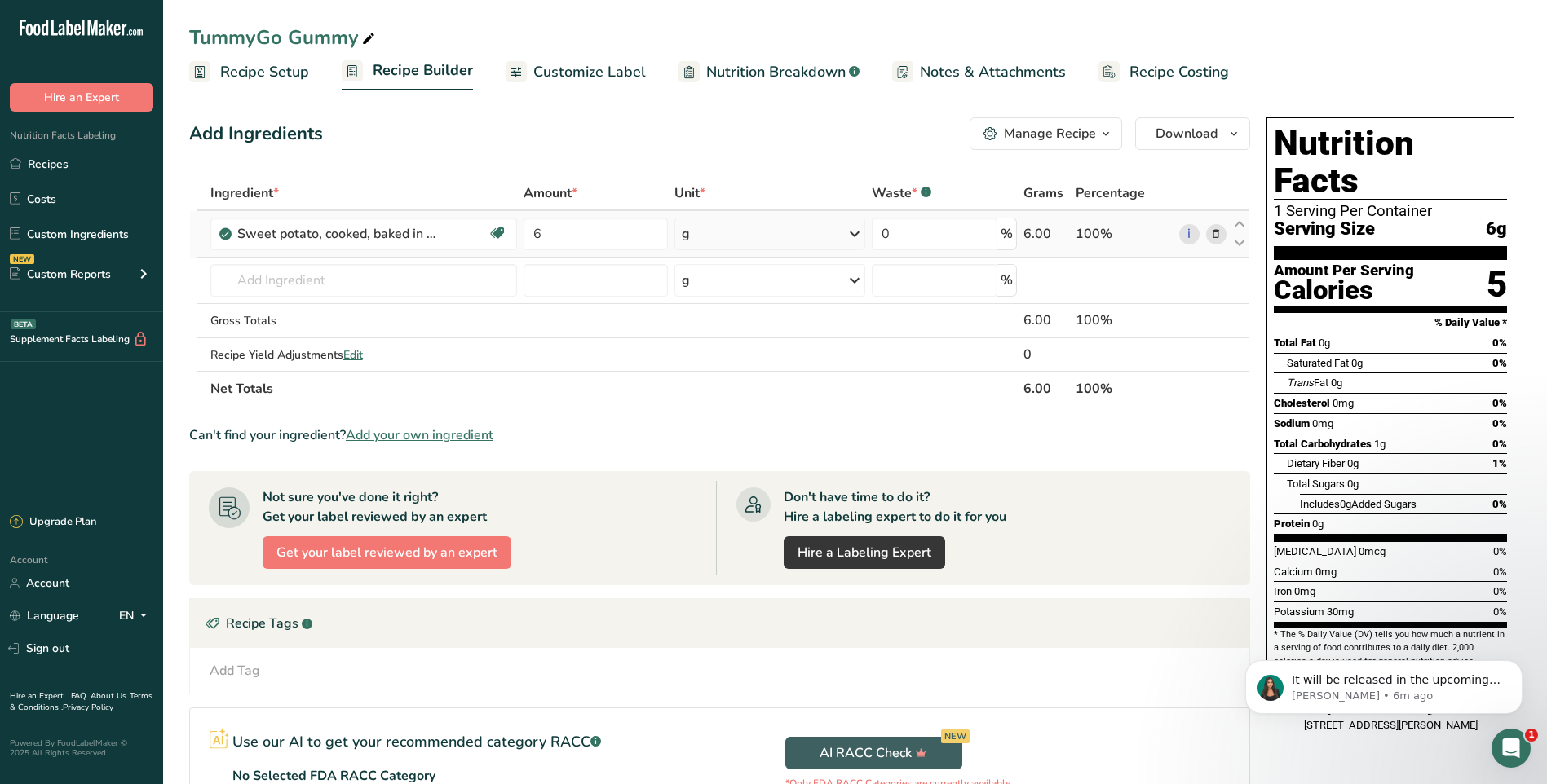
click at [1215, 236] on icon at bounding box center [1216, 235] width 11 height 17
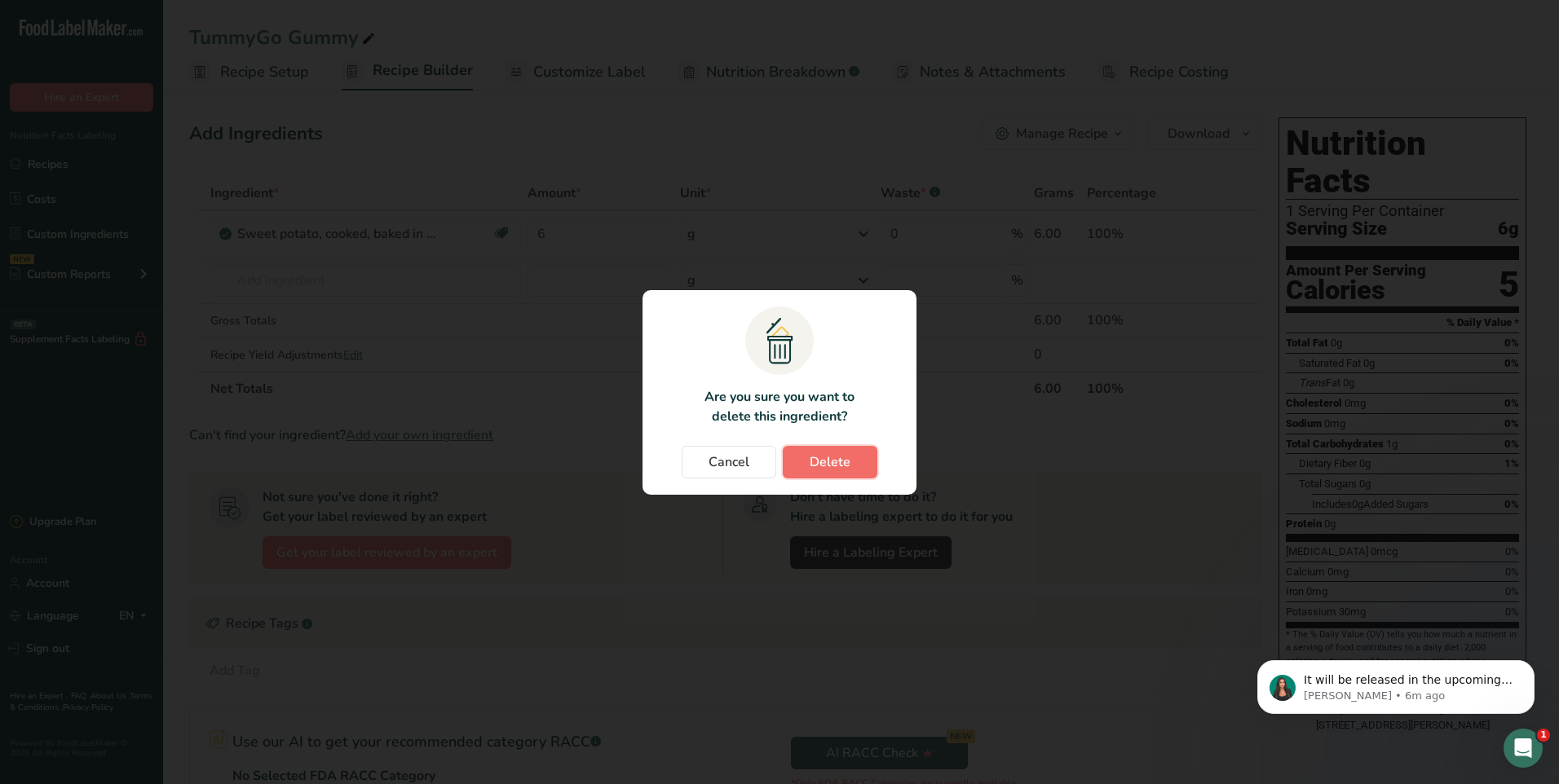
click at [845, 456] on span "Delete" at bounding box center [829, 462] width 40 height 20
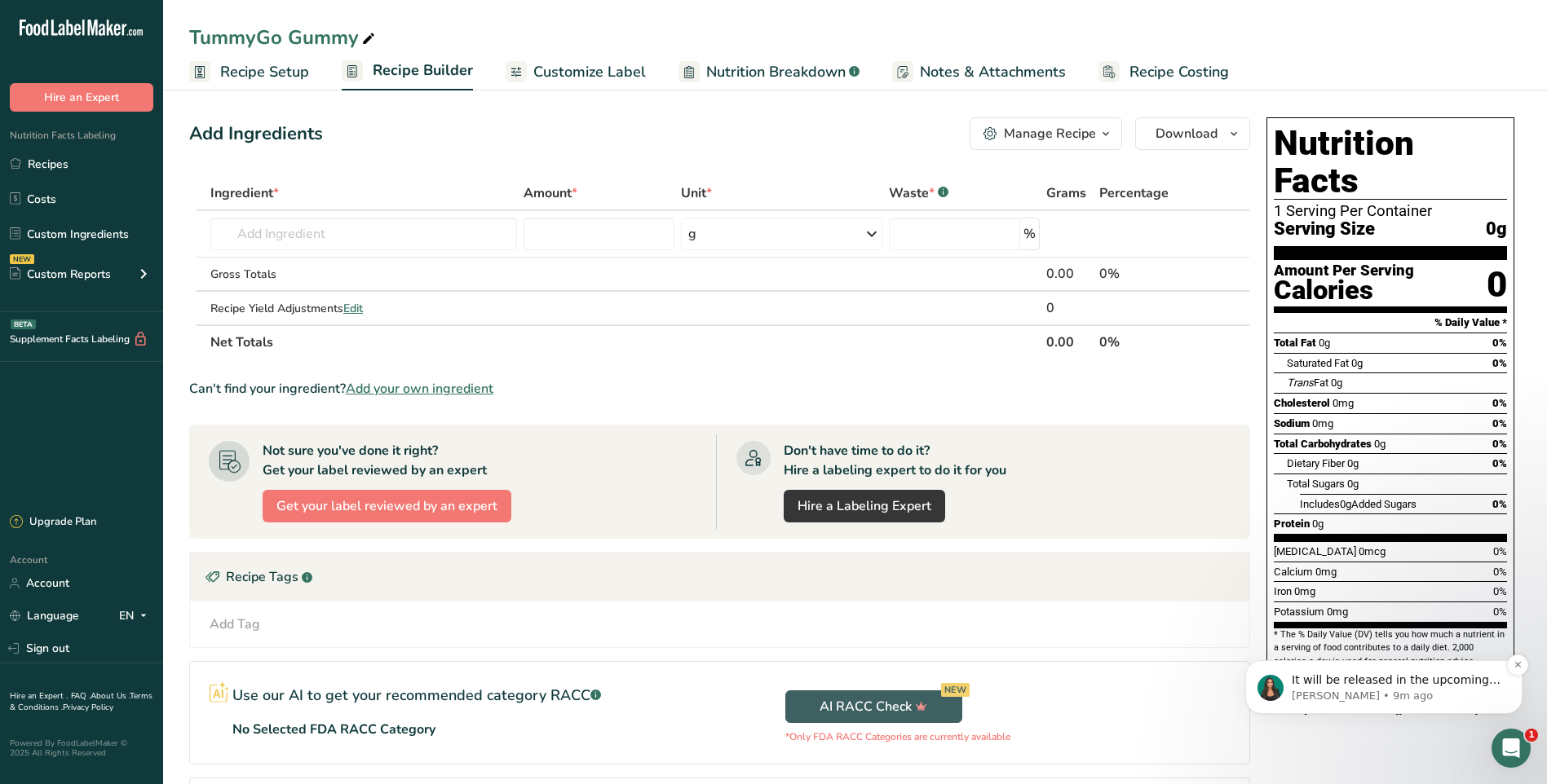
click at [1362, 679] on p "It will be released in the upcoming 2 weeks, let us know if you need anything e…" at bounding box center [1397, 680] width 210 height 16
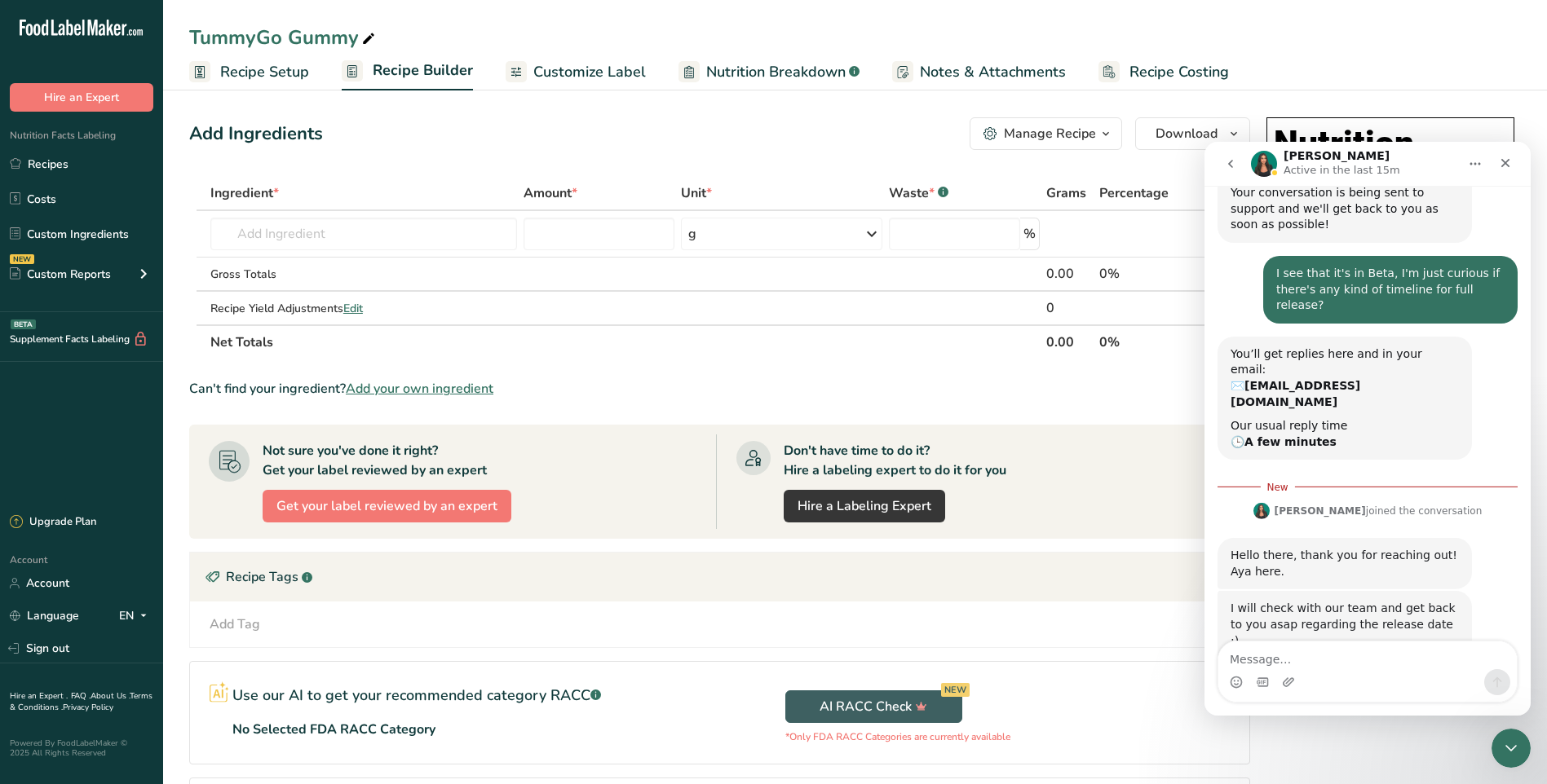
scroll to position [285, 0]
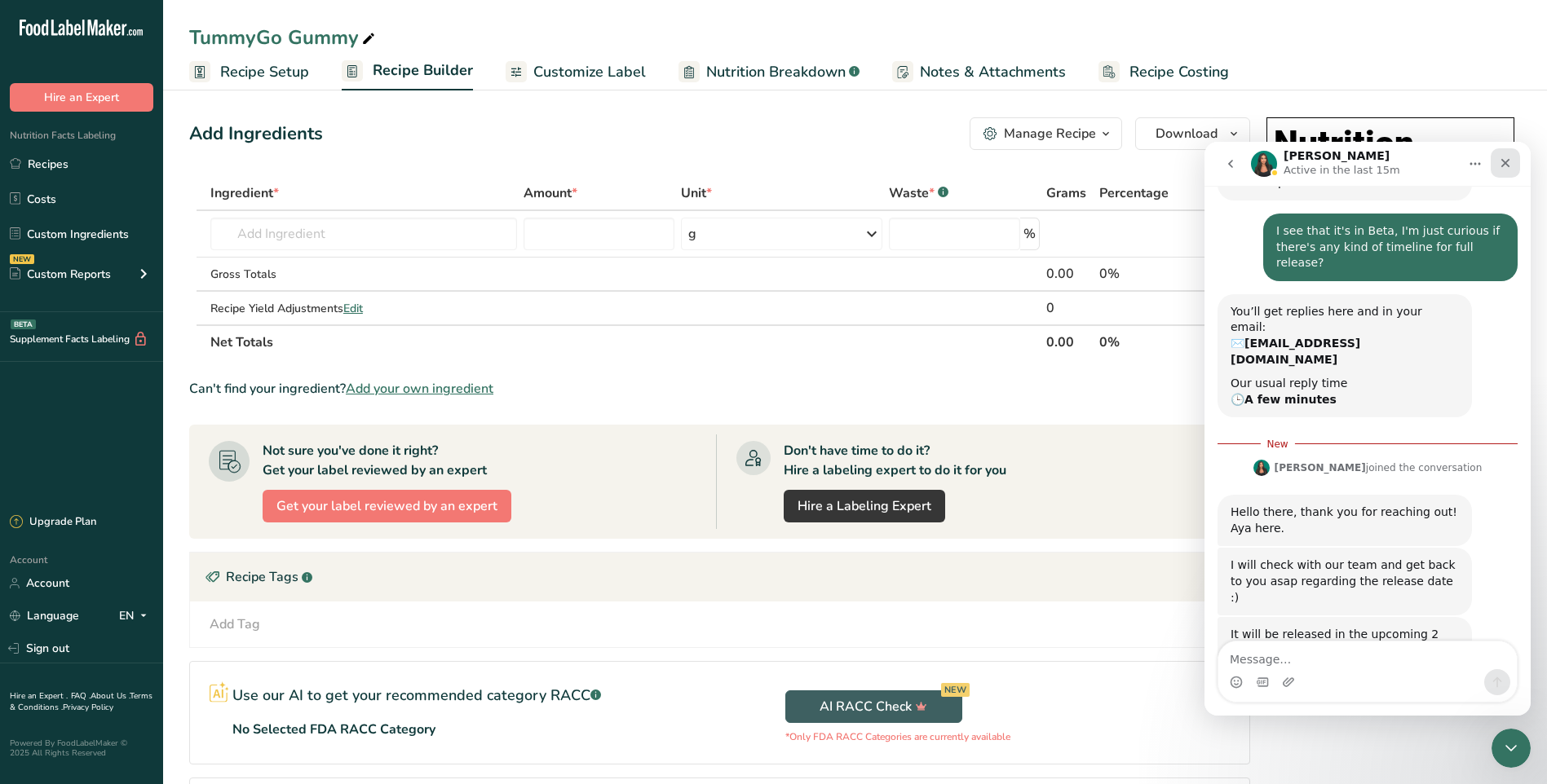
click at [1508, 165] on icon "Close" at bounding box center [1507, 163] width 9 height 9
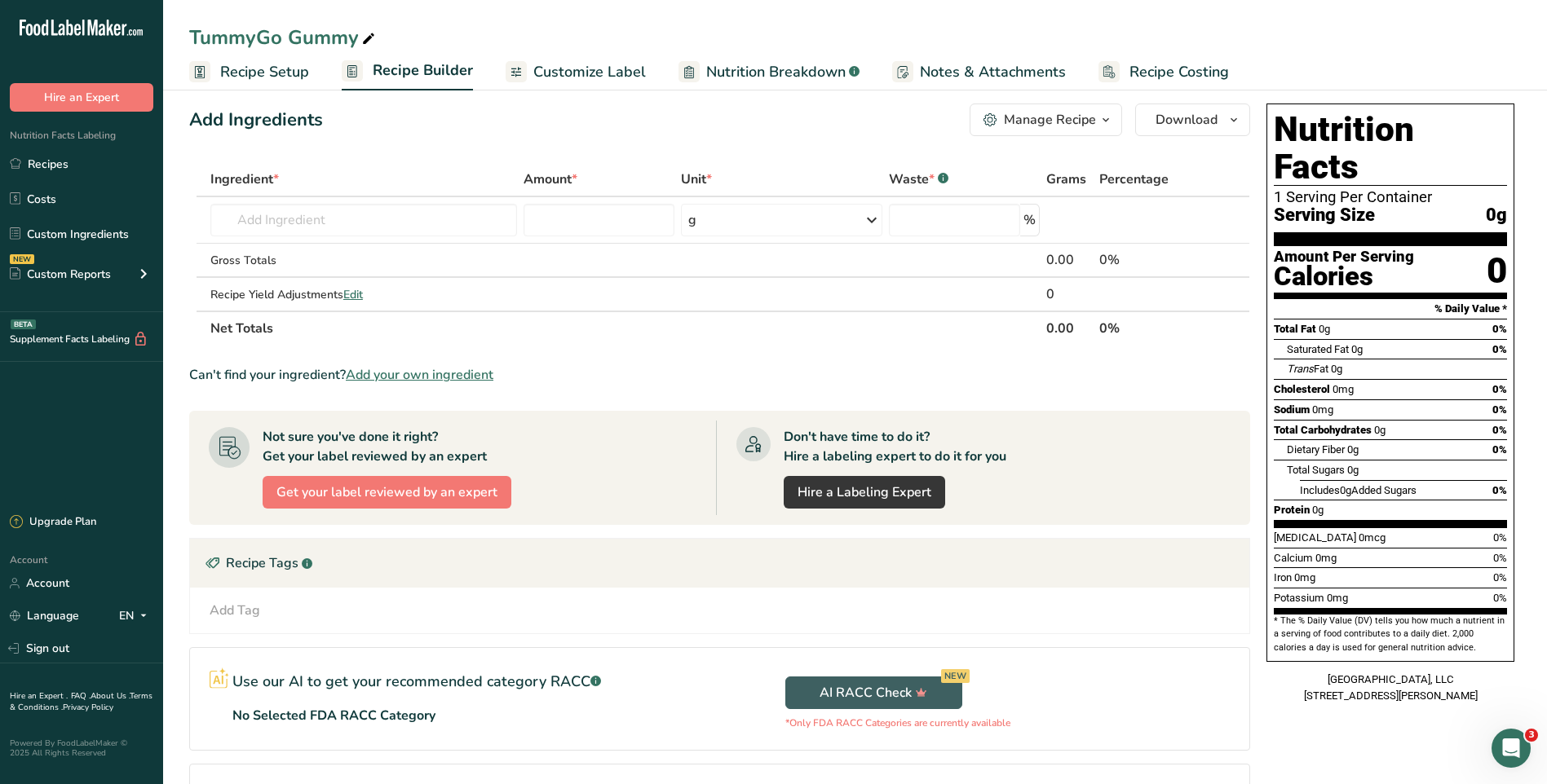
scroll to position [0, 0]
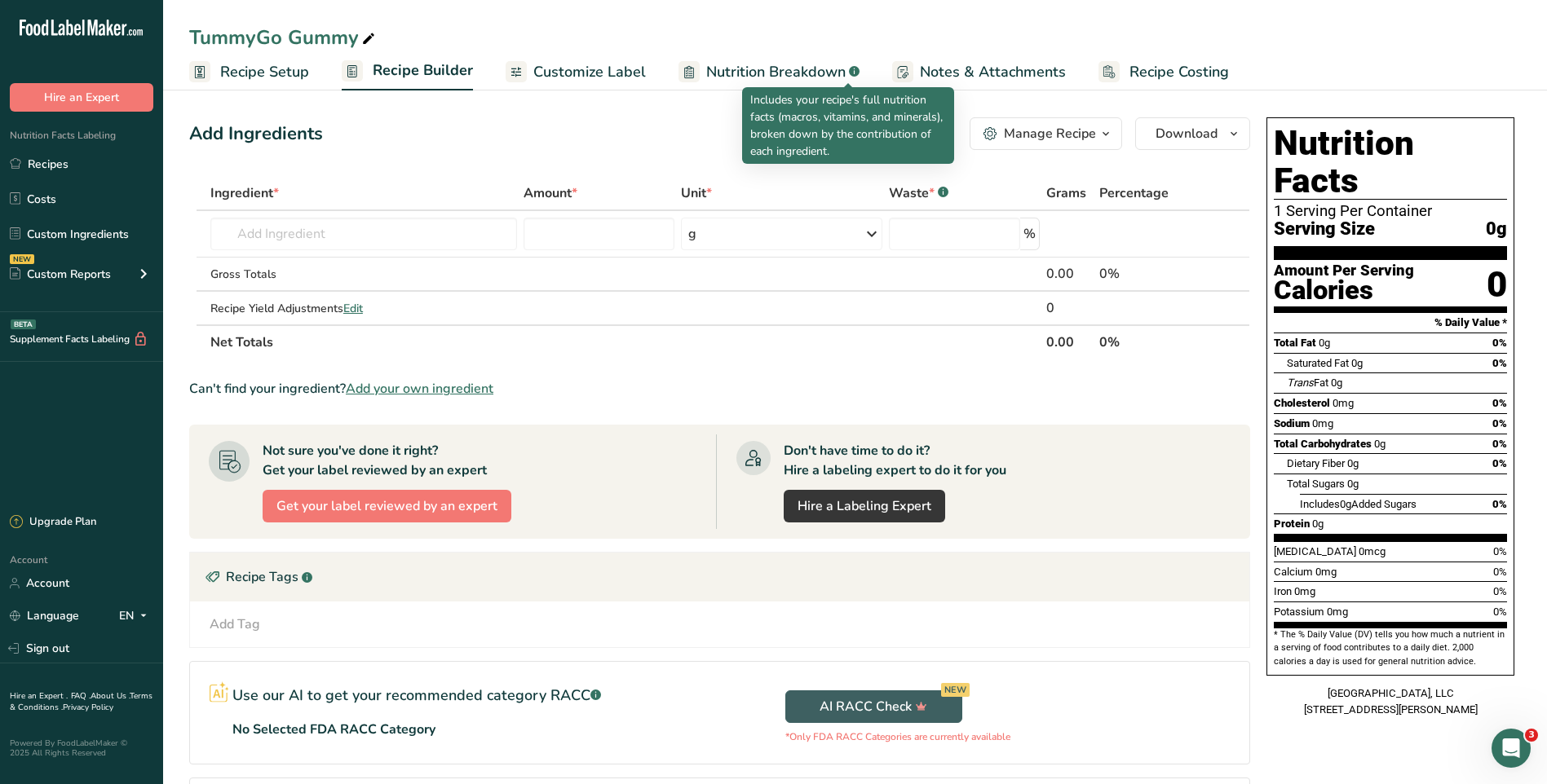
click at [855, 69] on icon ".a-a{fill:#347362;}.b-a{fill:#fff;}" at bounding box center [854, 70] width 10 height 10
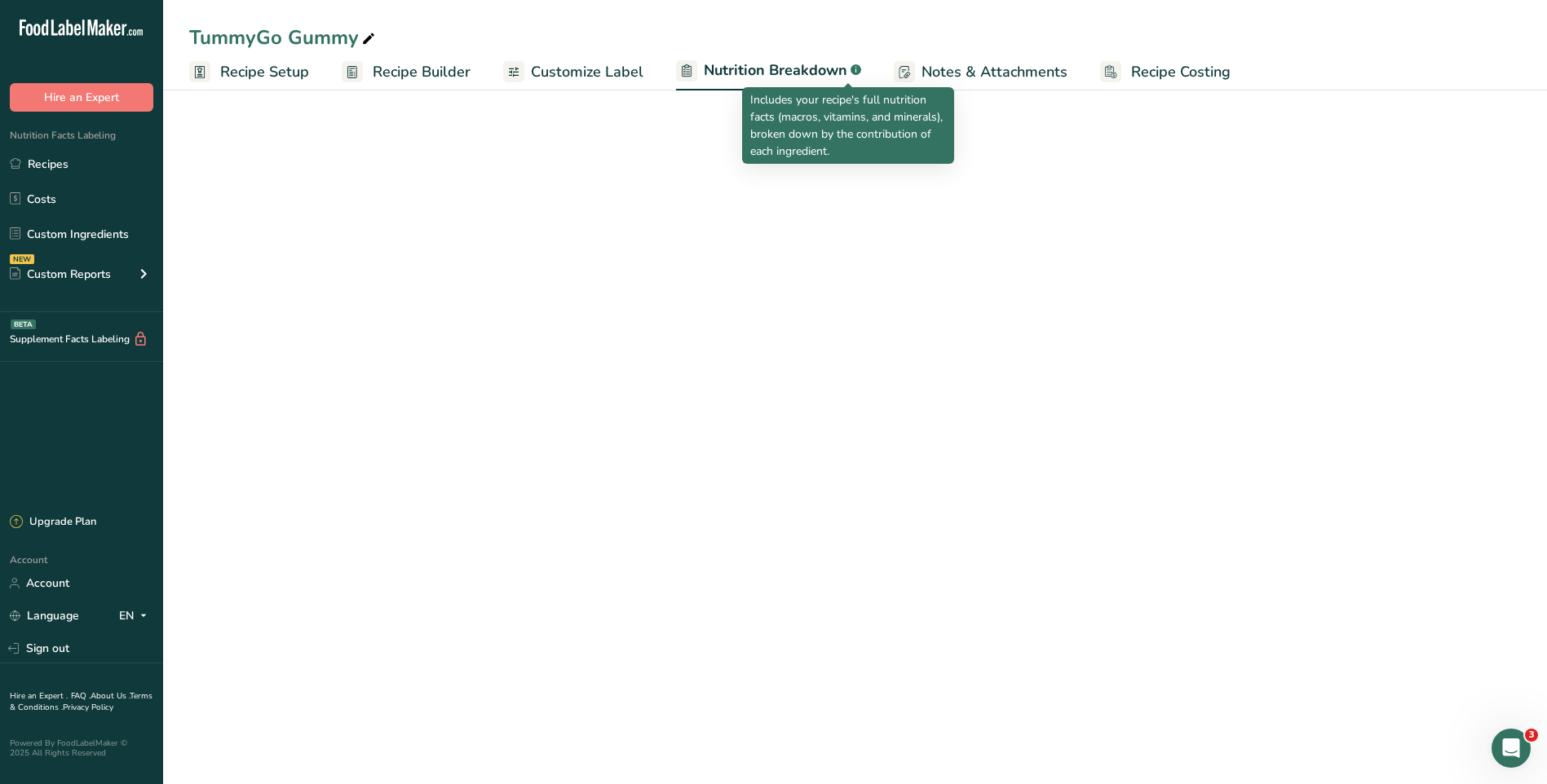
select select "Calories"
